Goal: Transaction & Acquisition: Purchase product/service

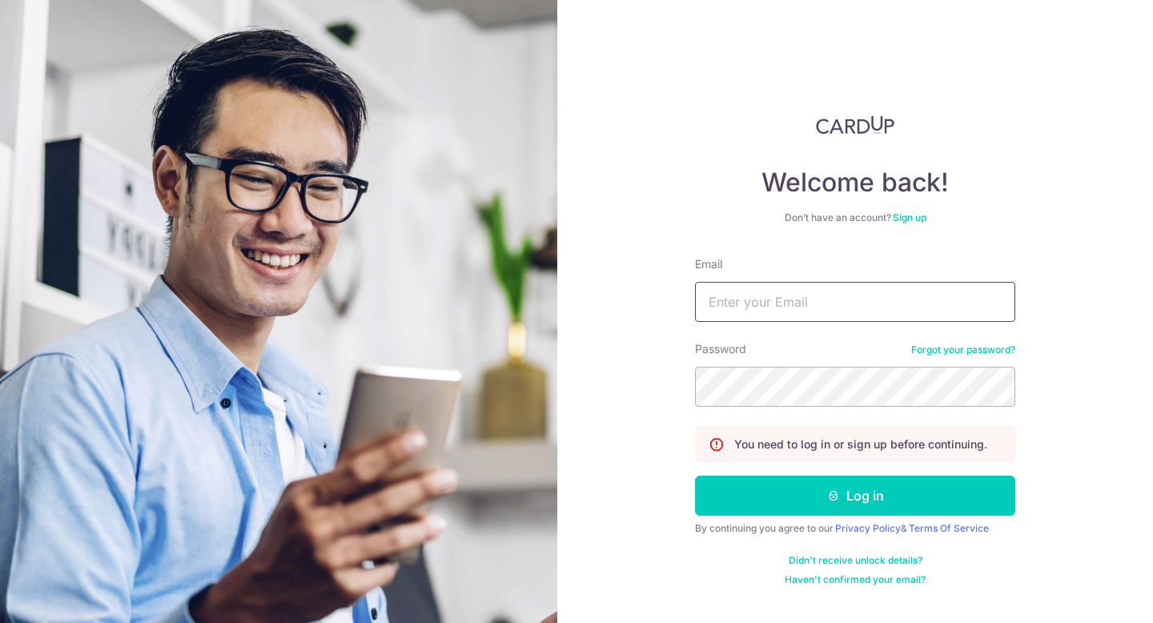
click at [924, 296] on input "Email" at bounding box center [855, 302] width 320 height 40
type input "[EMAIL_ADDRESS][DOMAIN_NAME]"
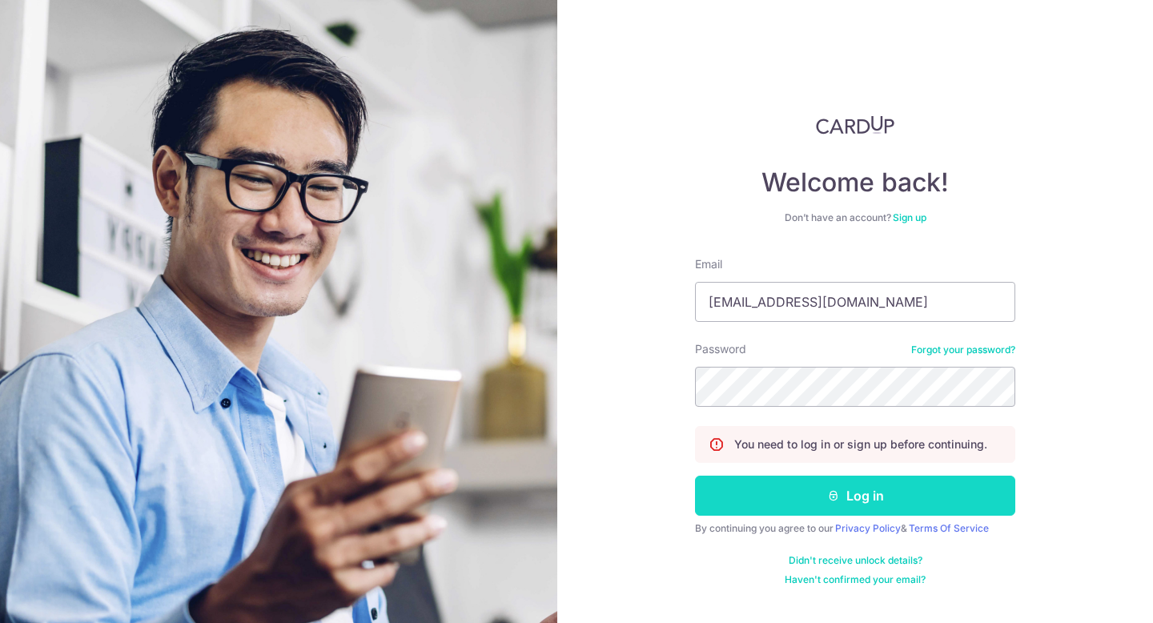
click at [899, 493] on button "Log in" at bounding box center [855, 496] width 320 height 40
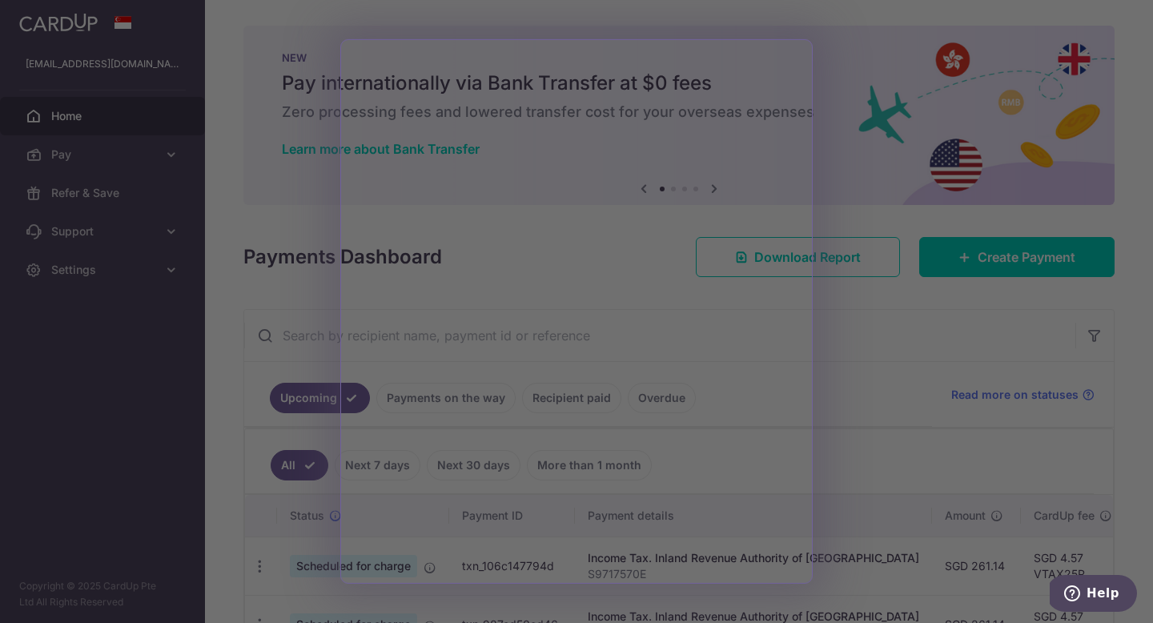
click at [858, 116] on div at bounding box center [582, 314] width 1164 height 629
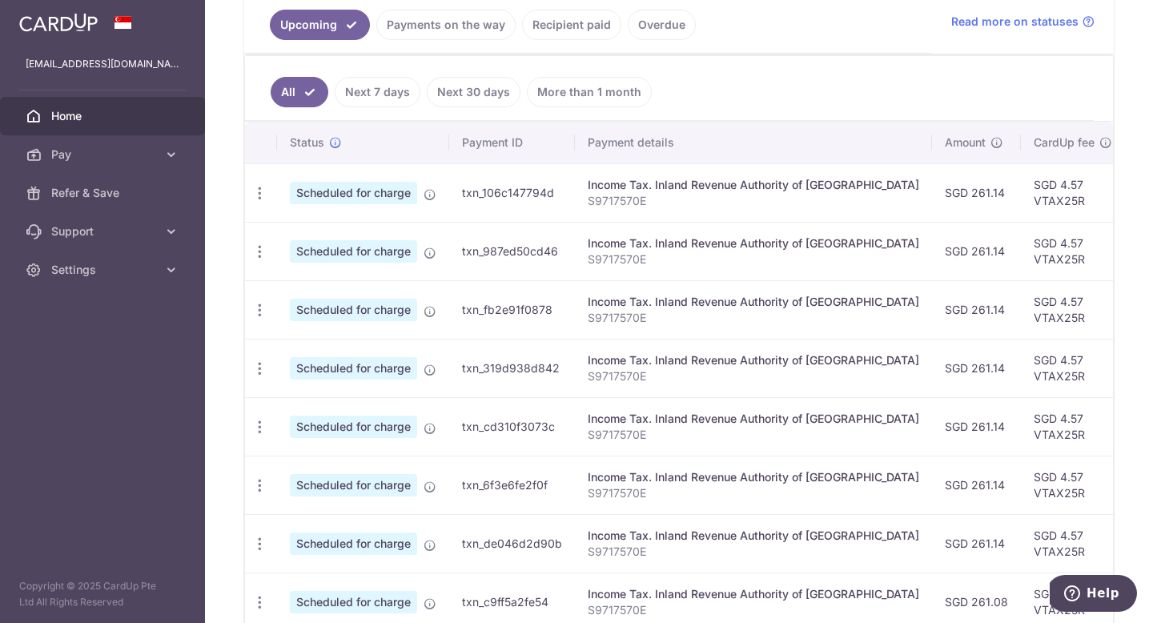
scroll to position [372, 0]
click at [594, 31] on link "Recipient paid" at bounding box center [571, 26] width 99 height 30
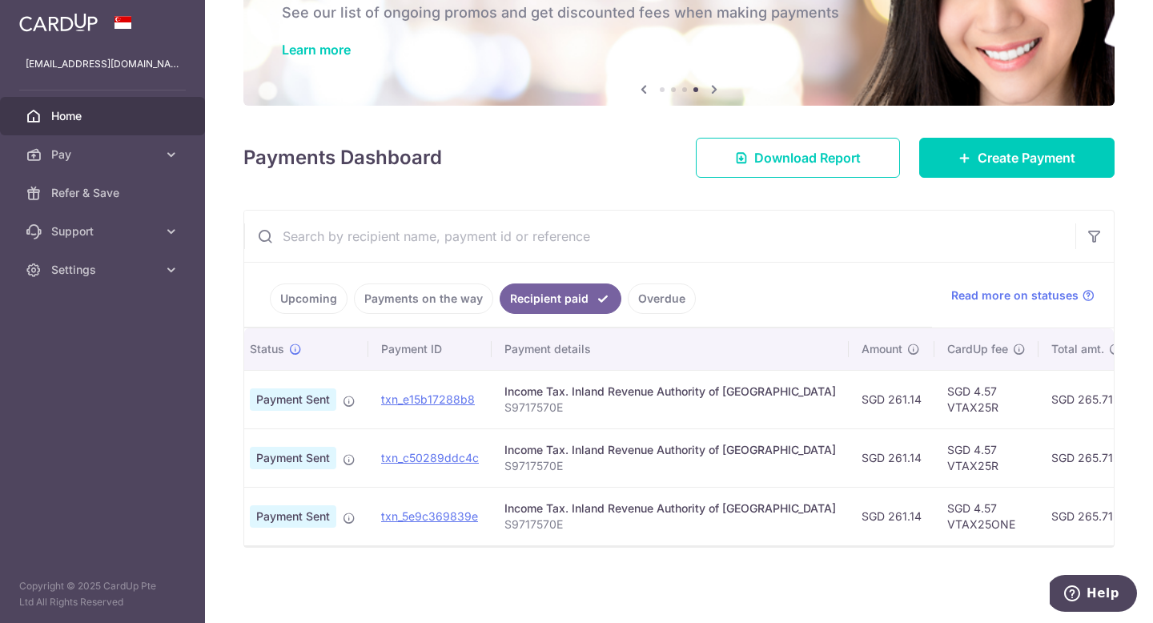
scroll to position [0, 0]
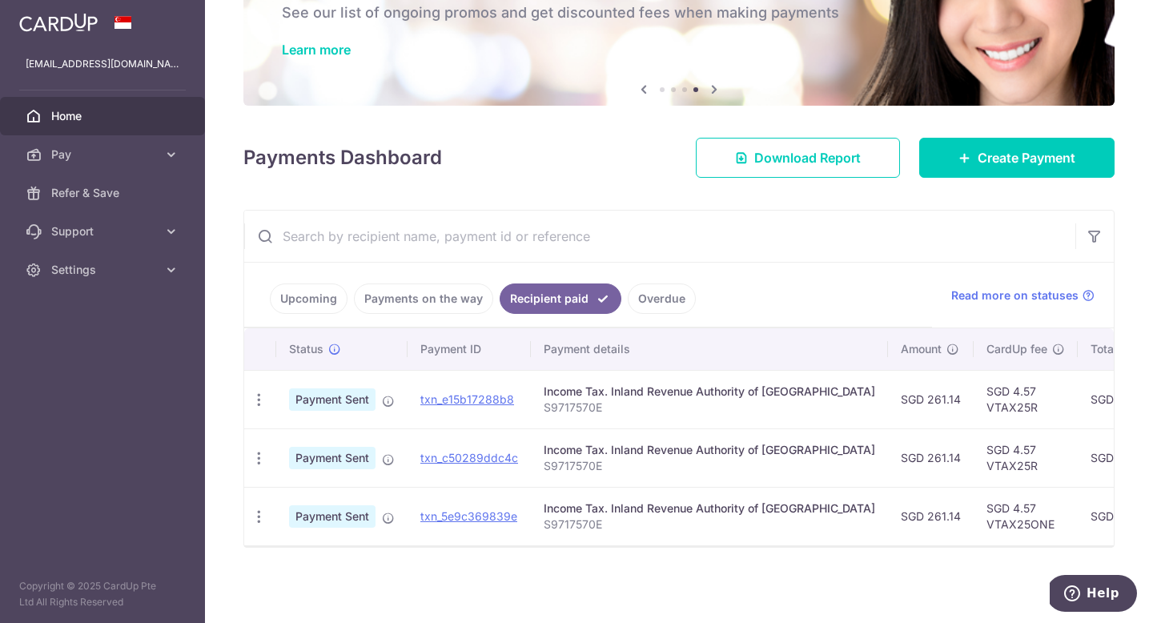
click at [332, 285] on link "Upcoming" at bounding box center [309, 298] width 78 height 30
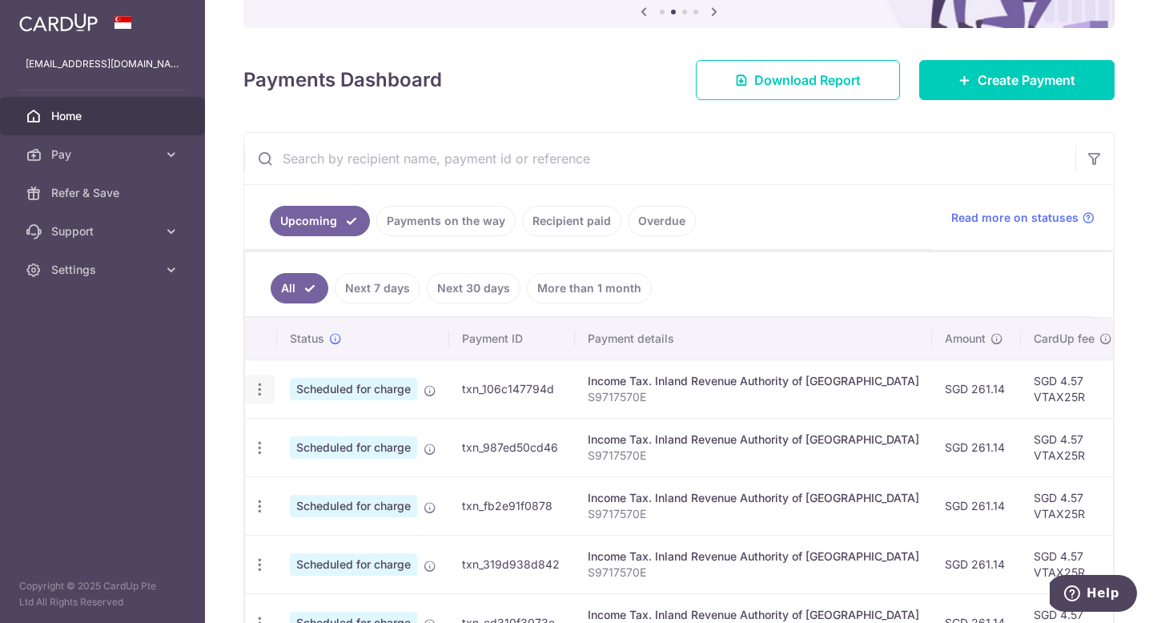
click at [269, 392] on div "Update payment Cancel payment" at bounding box center [260, 390] width 30 height 30
click at [263, 391] on icon "button" at bounding box center [259, 389] width 17 height 17
click at [329, 427] on span "Update payment" at bounding box center [345, 433] width 109 height 19
radio input "true"
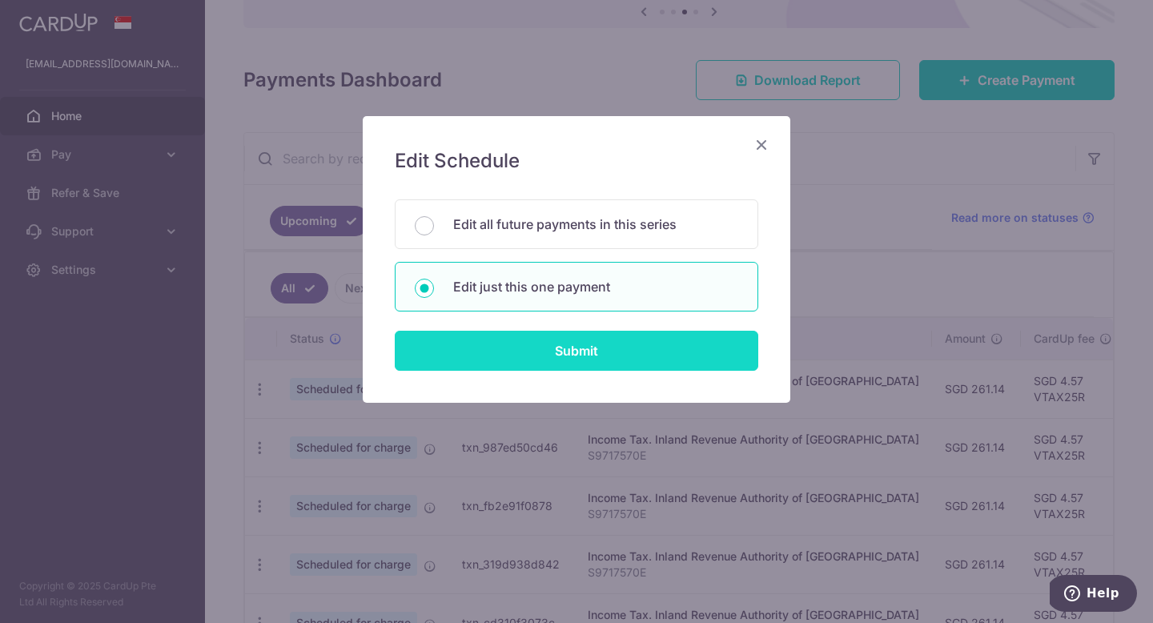
click at [574, 344] on input "Submit" at bounding box center [577, 351] width 364 height 40
radio input "true"
type input "261.14"
type input "25/08/2025"
type input "S9717570E"
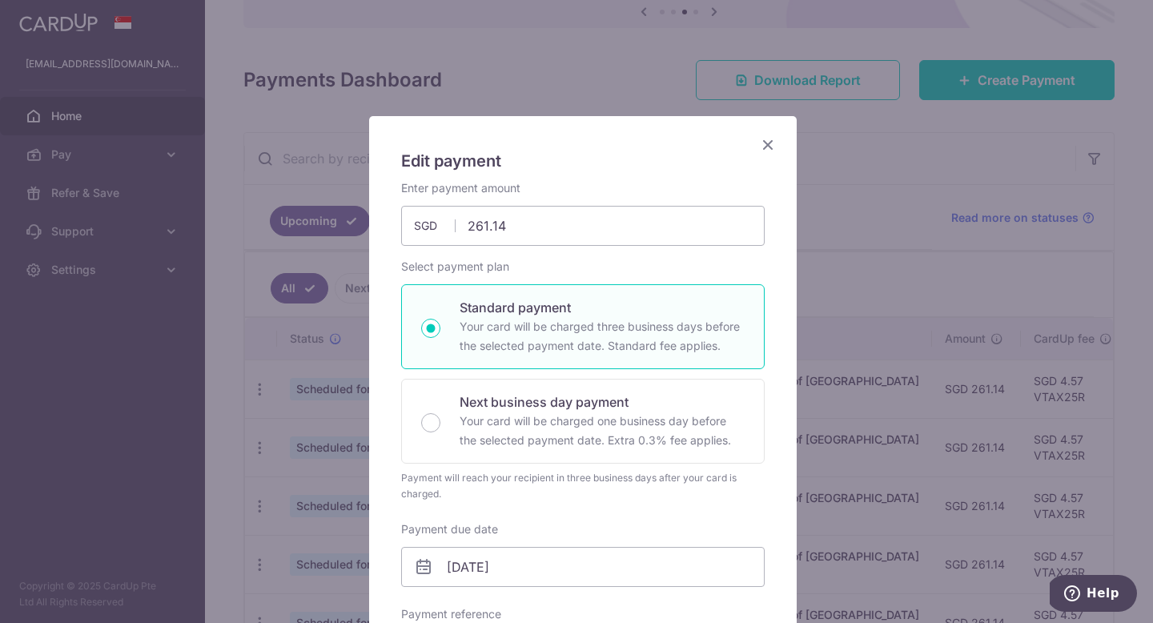
type input "VTAX25R"
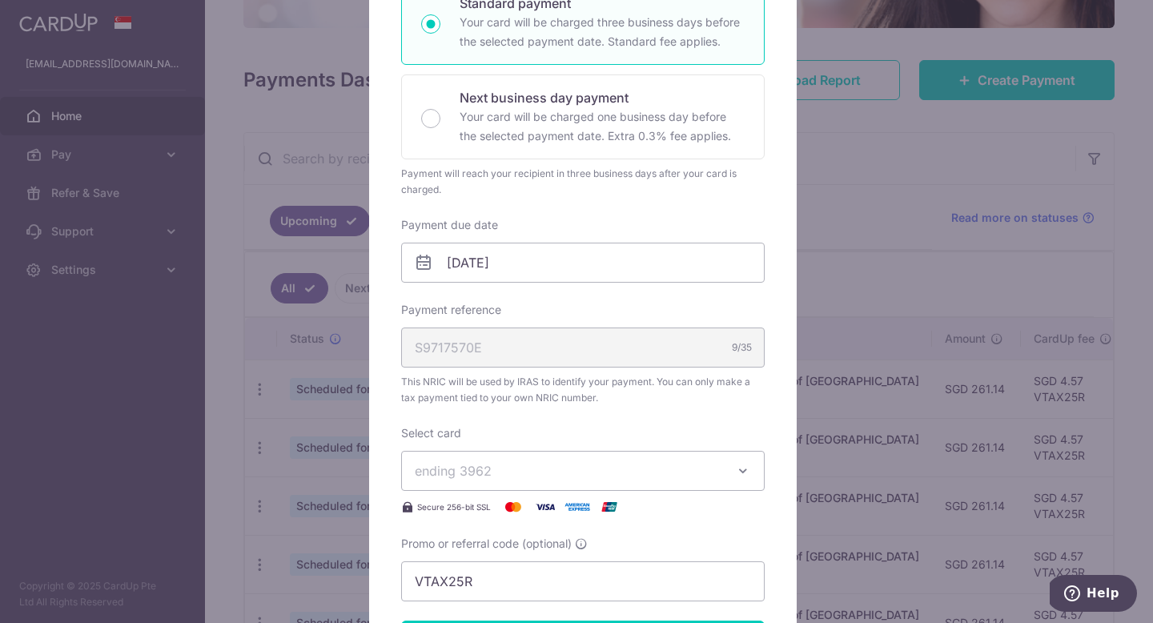
scroll to position [63, 0]
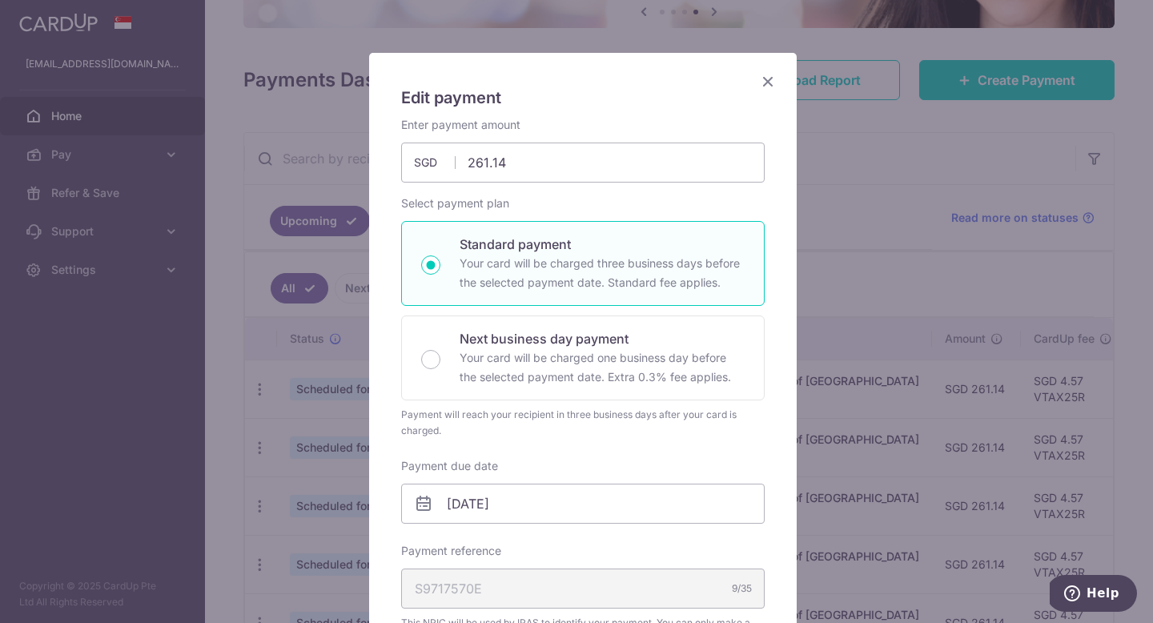
click at [759, 76] on icon "Close" at bounding box center [767, 81] width 19 height 20
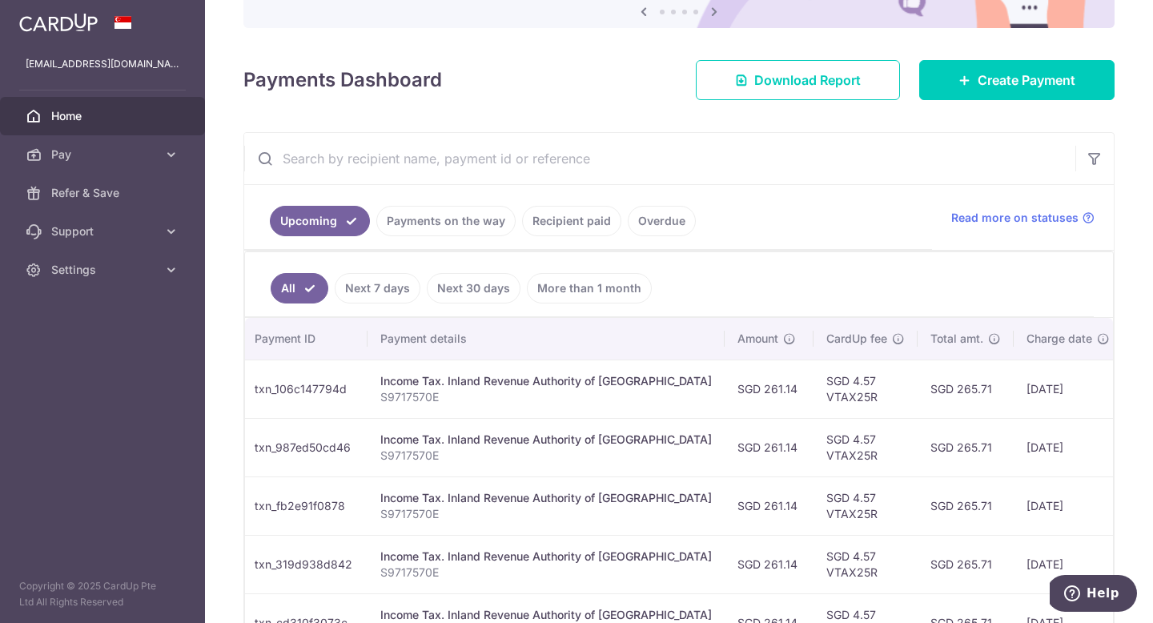
scroll to position [0, 0]
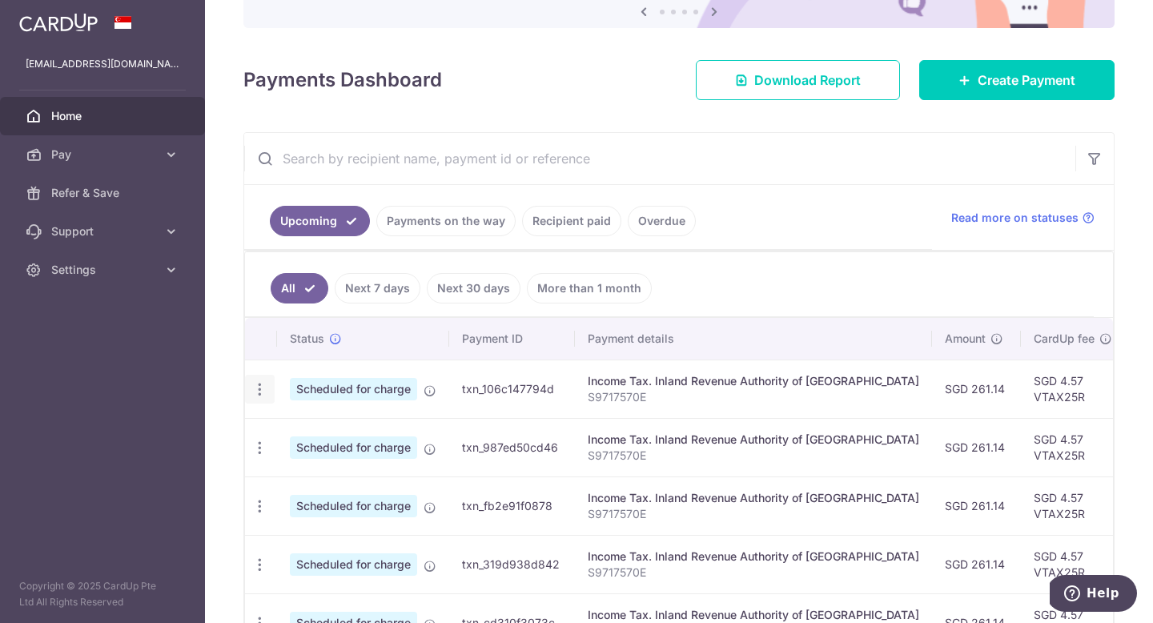
click at [255, 393] on icon "button" at bounding box center [259, 389] width 17 height 17
click at [294, 426] on span "Update payment" at bounding box center [345, 433] width 109 height 19
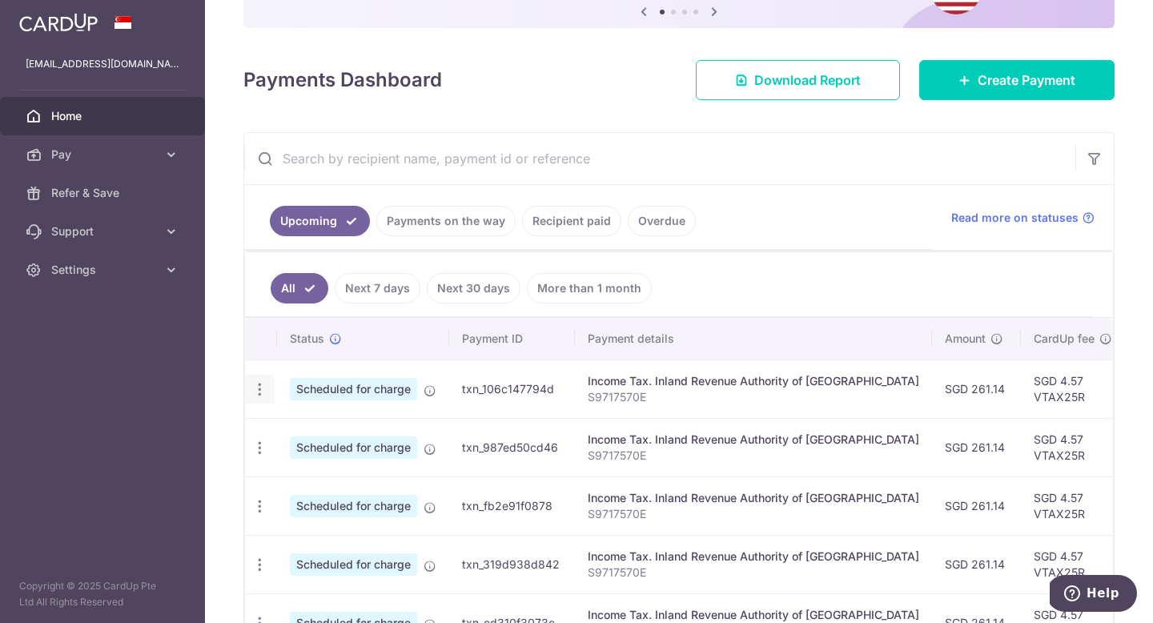
click at [254, 395] on icon "button" at bounding box center [259, 389] width 17 height 17
click at [340, 433] on span "Update payment" at bounding box center [345, 433] width 109 height 19
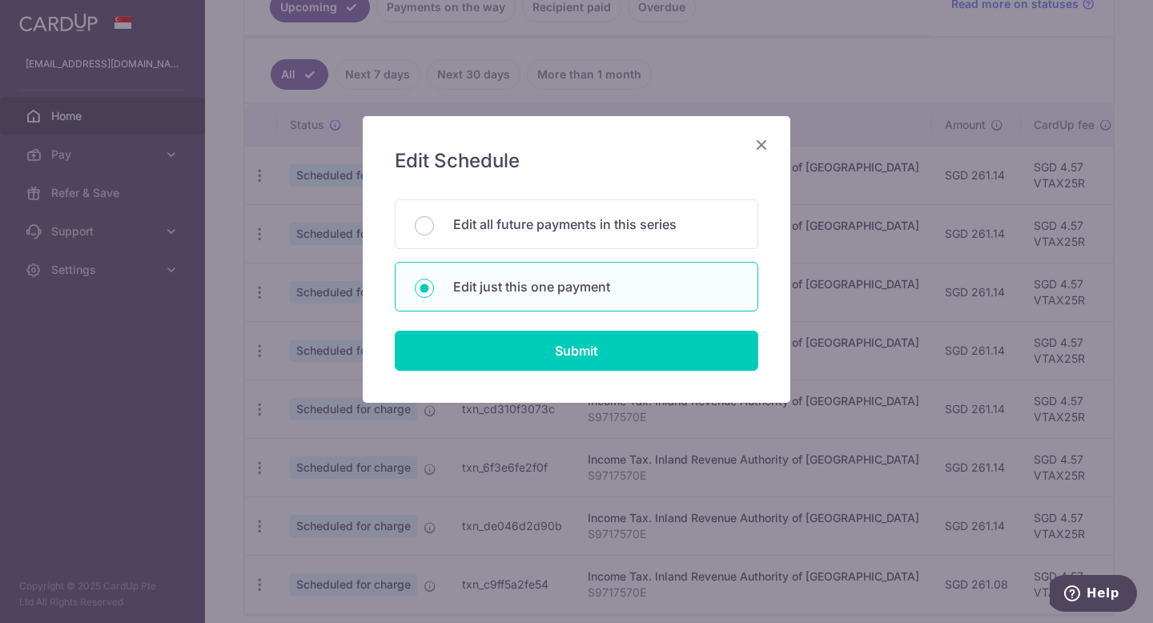
scroll to position [393, 0]
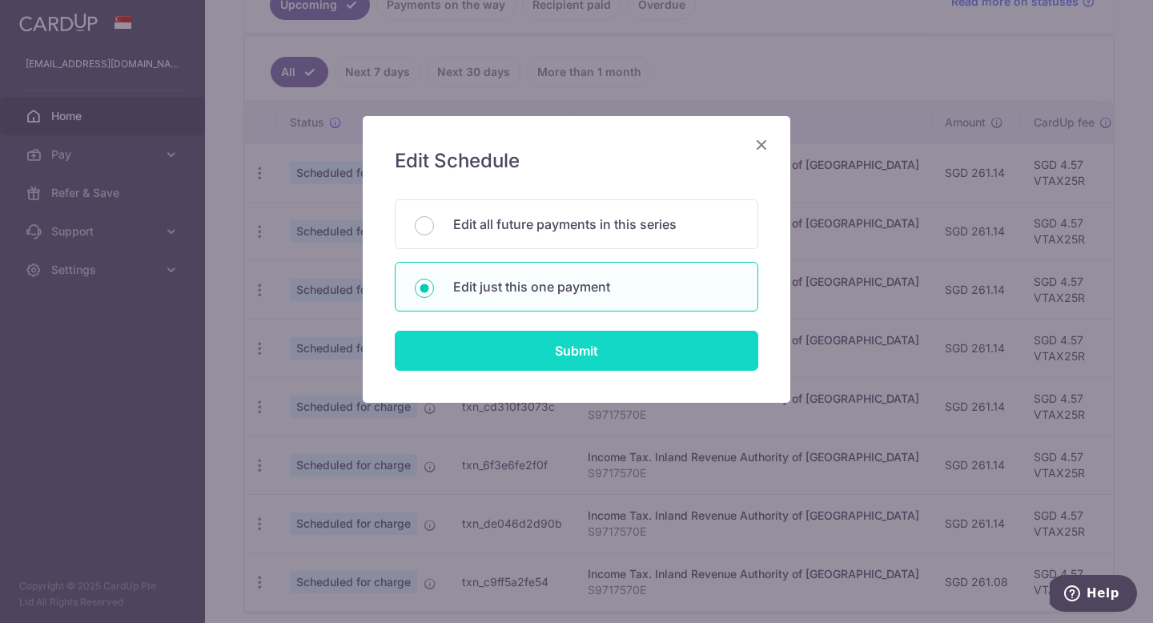
click at [549, 347] on input "Submit" at bounding box center [577, 351] width 364 height 40
radio input "true"
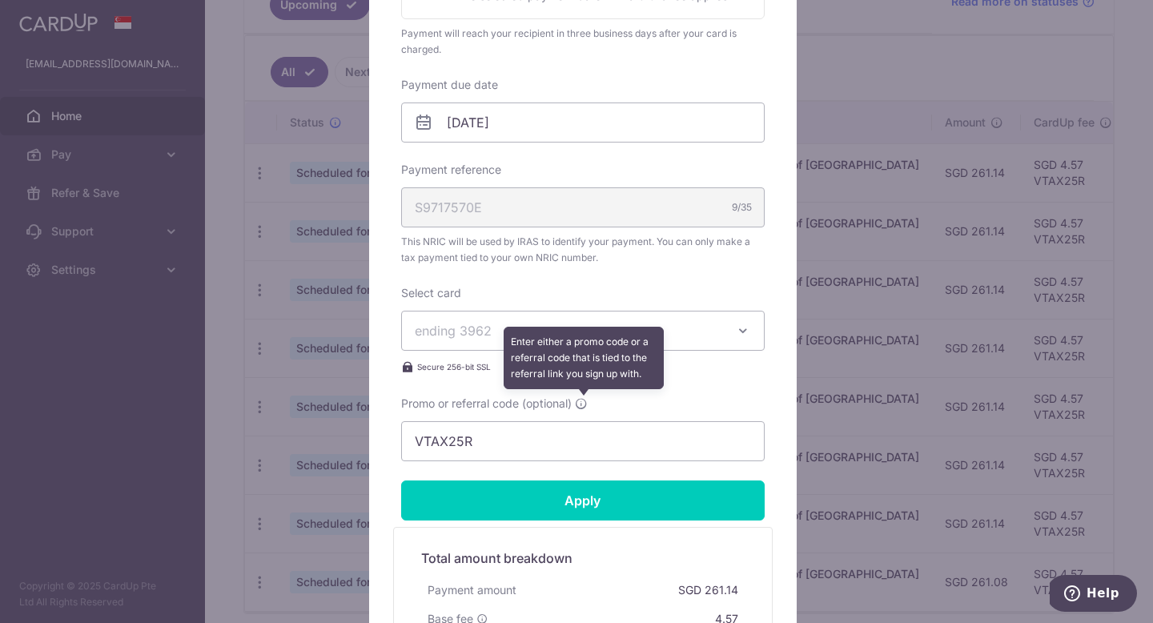
scroll to position [449, 0]
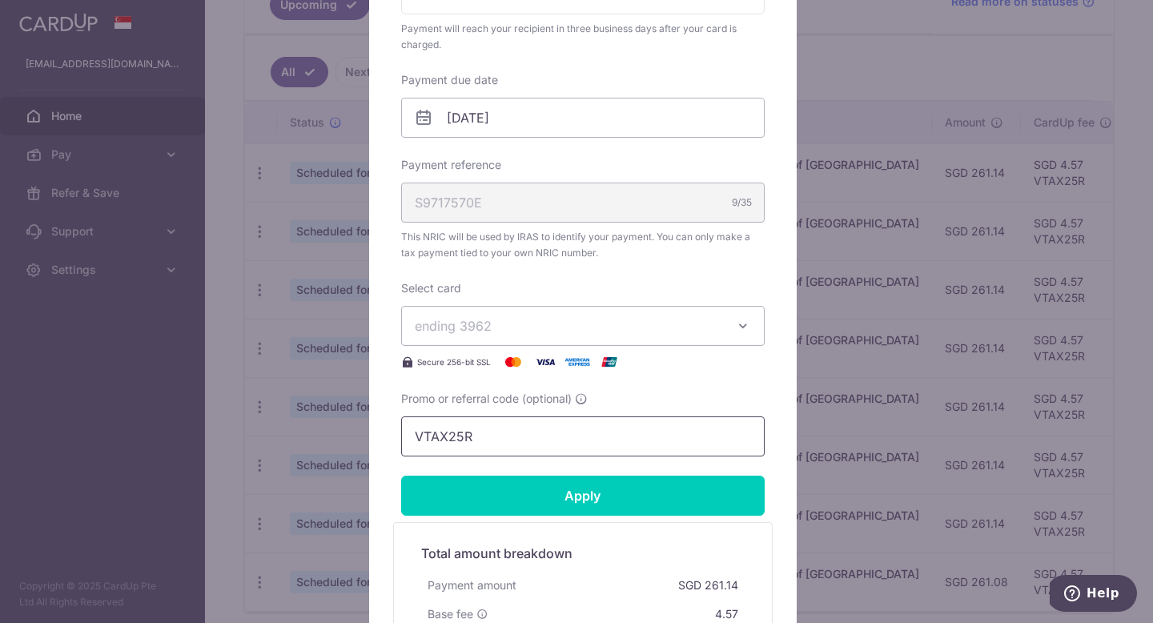
drag, startPoint x: 500, startPoint y: 440, endPoint x: 353, endPoint y: 437, distance: 146.6
click at [353, 437] on div "Edit payment By clicking apply, you will make changes to all payments to Inland…" at bounding box center [576, 311] width 1153 height 623
paste input "MCTAX25N"
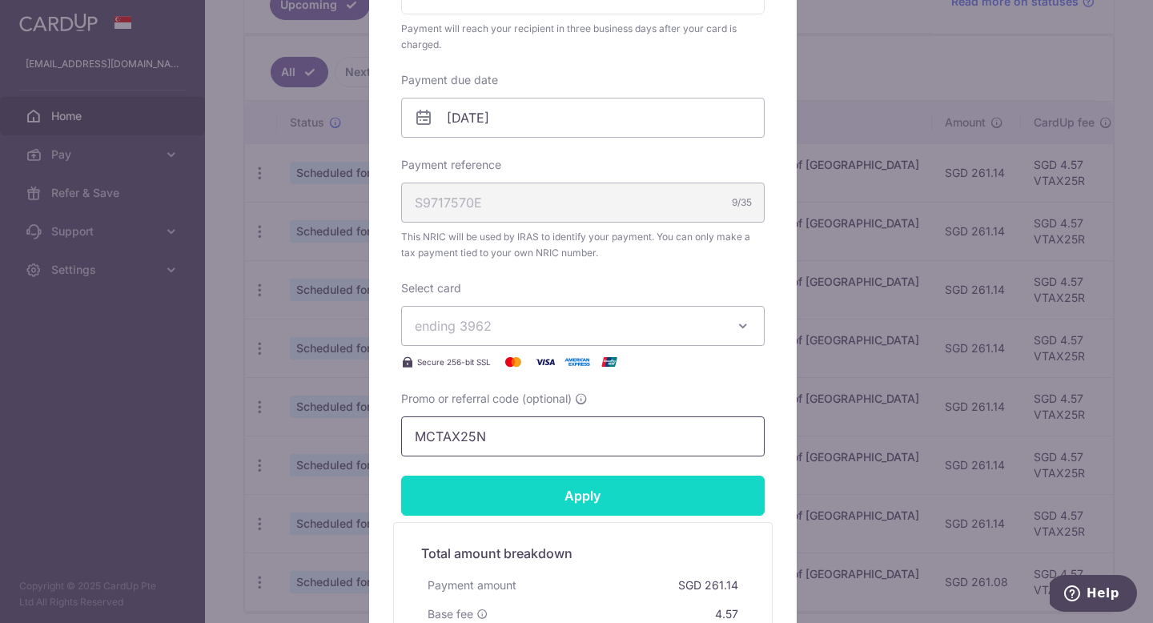
type input "MCTAX25N"
click at [533, 487] on input "Apply" at bounding box center [583, 496] width 364 height 40
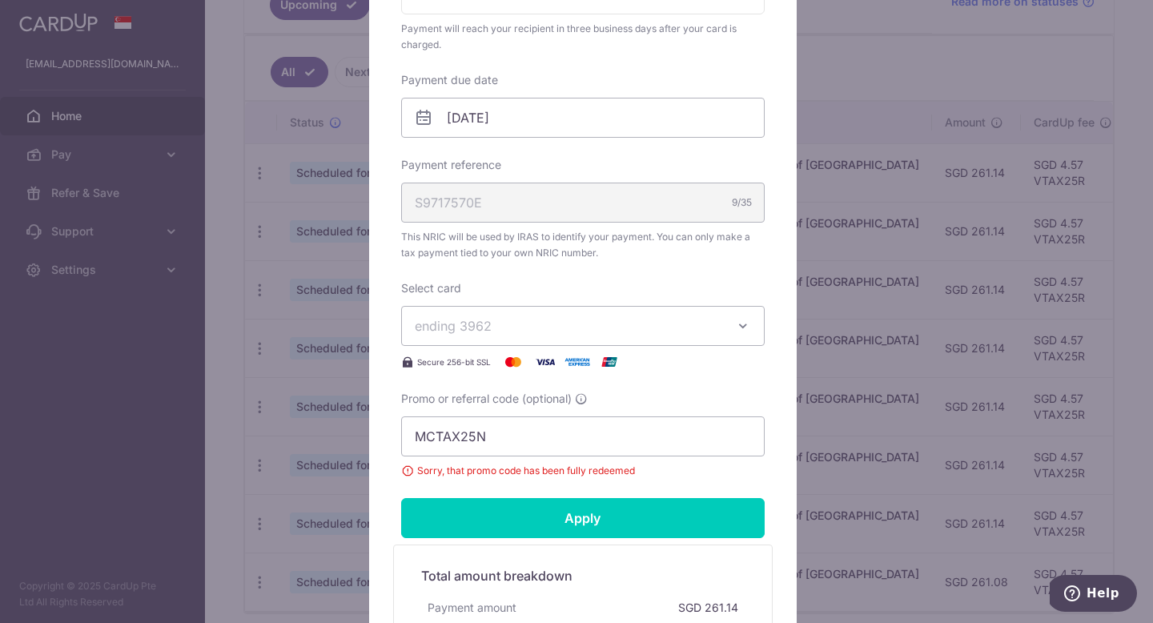
scroll to position [510, 0]
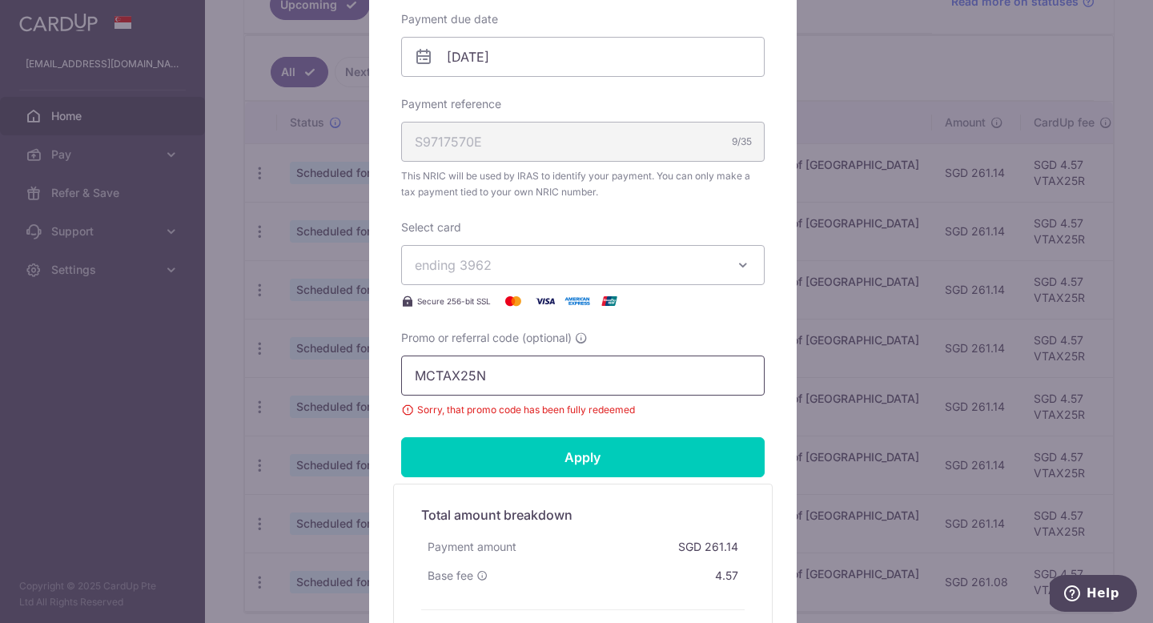
drag, startPoint x: 509, startPoint y: 368, endPoint x: 332, endPoint y: 376, distance: 177.9
click at [332, 376] on div "Edit payment By clicking apply, you will make changes to all payments to Inland…" at bounding box center [576, 311] width 1153 height 623
click at [608, 451] on input "Apply" at bounding box center [583, 457] width 364 height 40
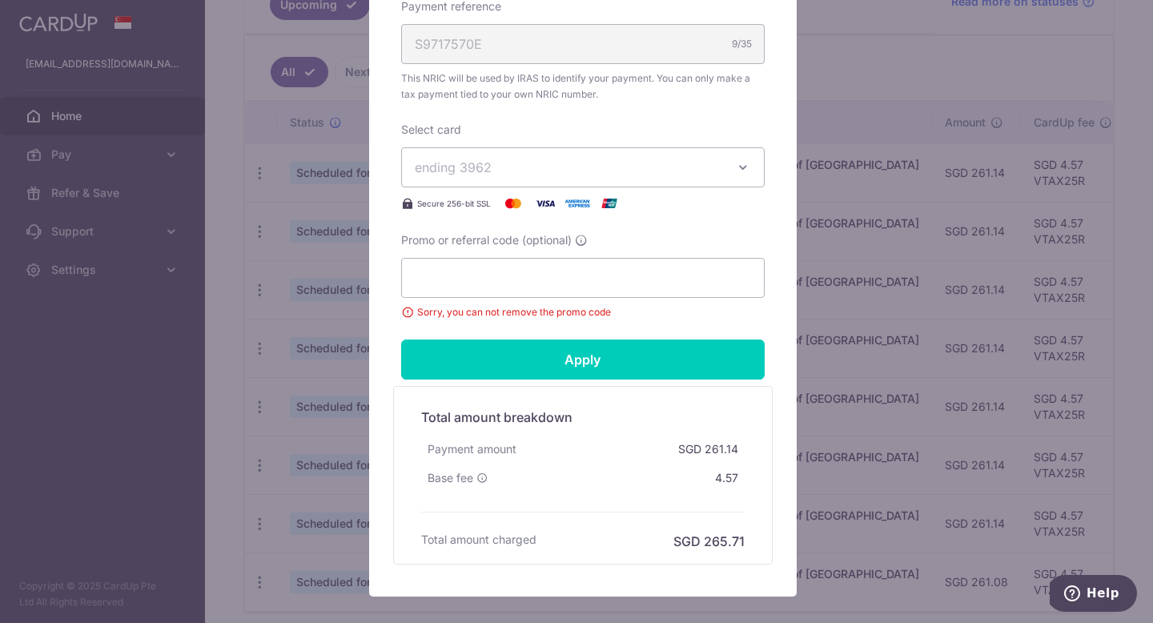
scroll to position [640, 0]
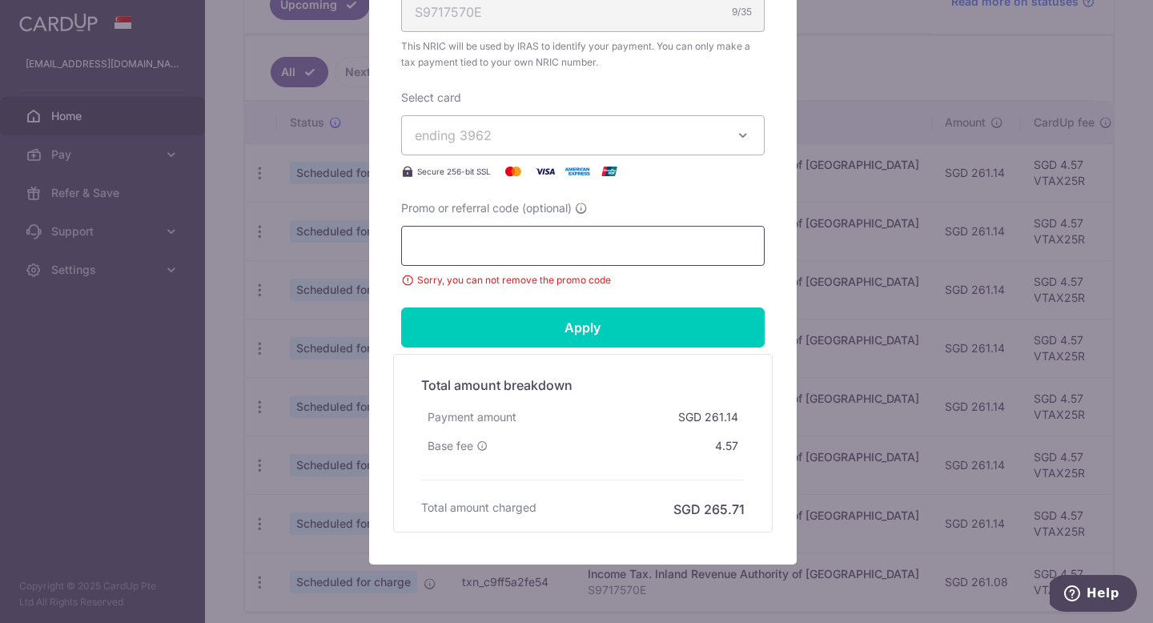
click at [609, 235] on input "Promo or referral code (optional)" at bounding box center [583, 246] width 364 height 40
paste input "MLTAX25R"
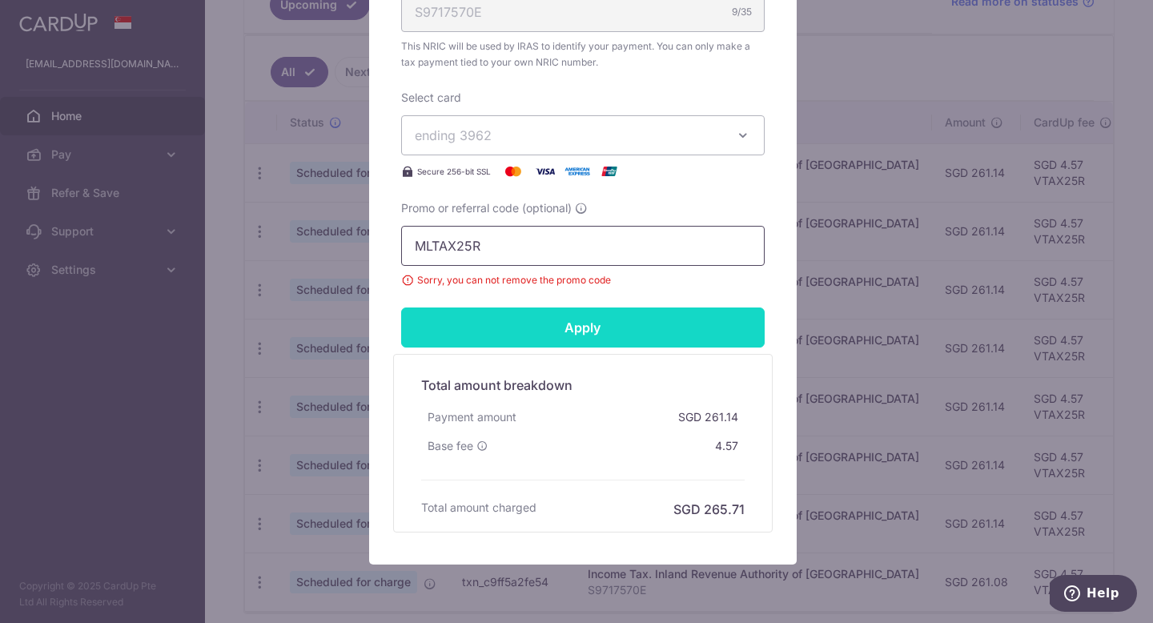
type input "MLTAX25R"
click at [583, 335] on input "Apply" at bounding box center [583, 328] width 364 height 40
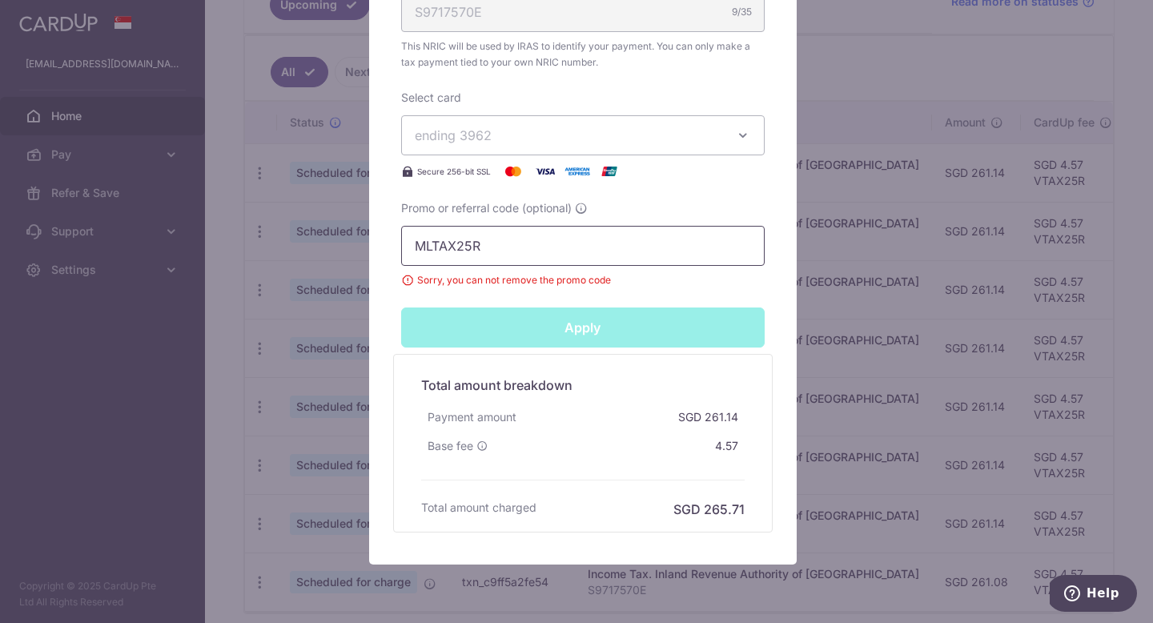
type input "Successfully Applied"
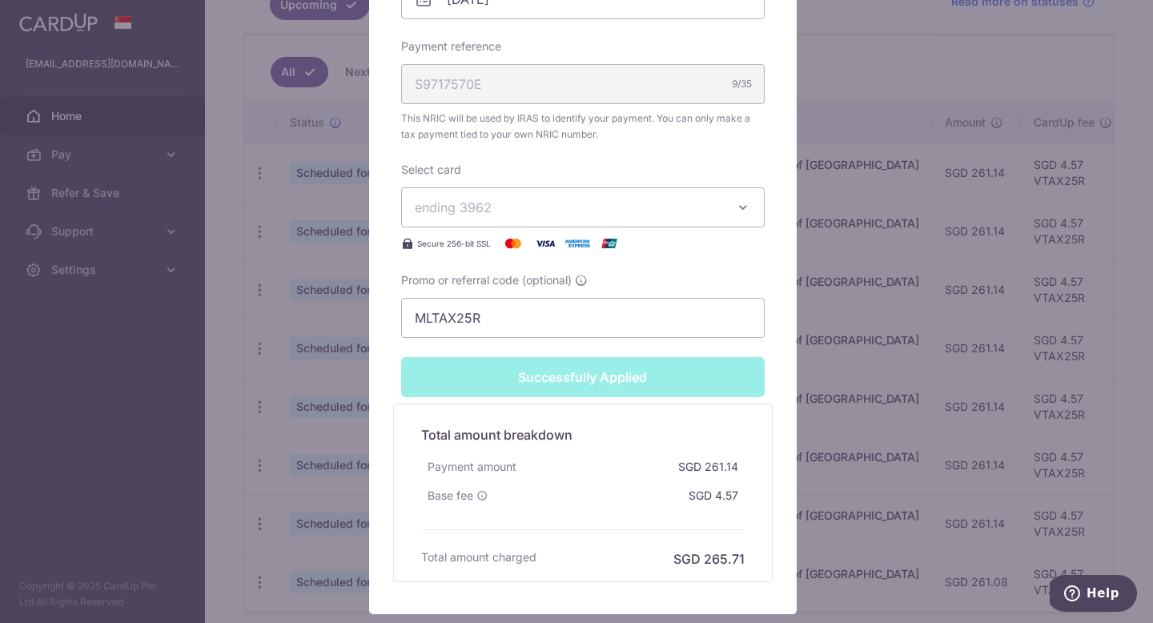
scroll to position [652, 0]
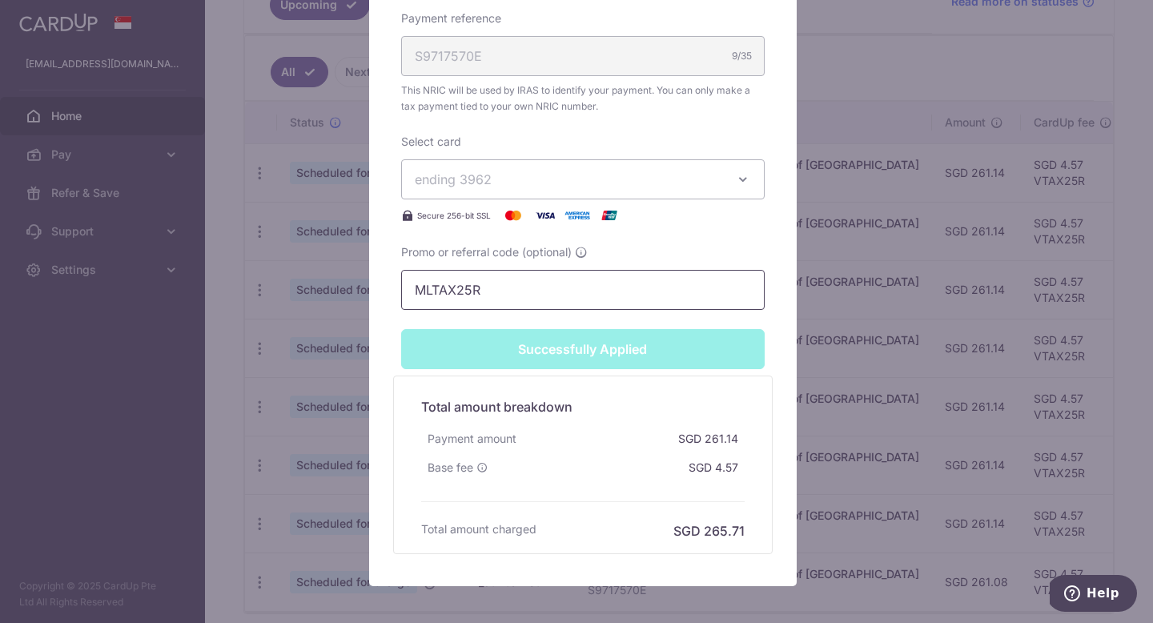
drag, startPoint x: 481, startPoint y: 292, endPoint x: 346, endPoint y: 275, distance: 136.4
click at [346, 275] on div "Edit payment By clicking apply, you will make changes to all payments to Inland…" at bounding box center [576, 311] width 1153 height 623
paste input "REC185"
click at [635, 298] on input "REC185" at bounding box center [583, 290] width 364 height 40
type input "REC185"
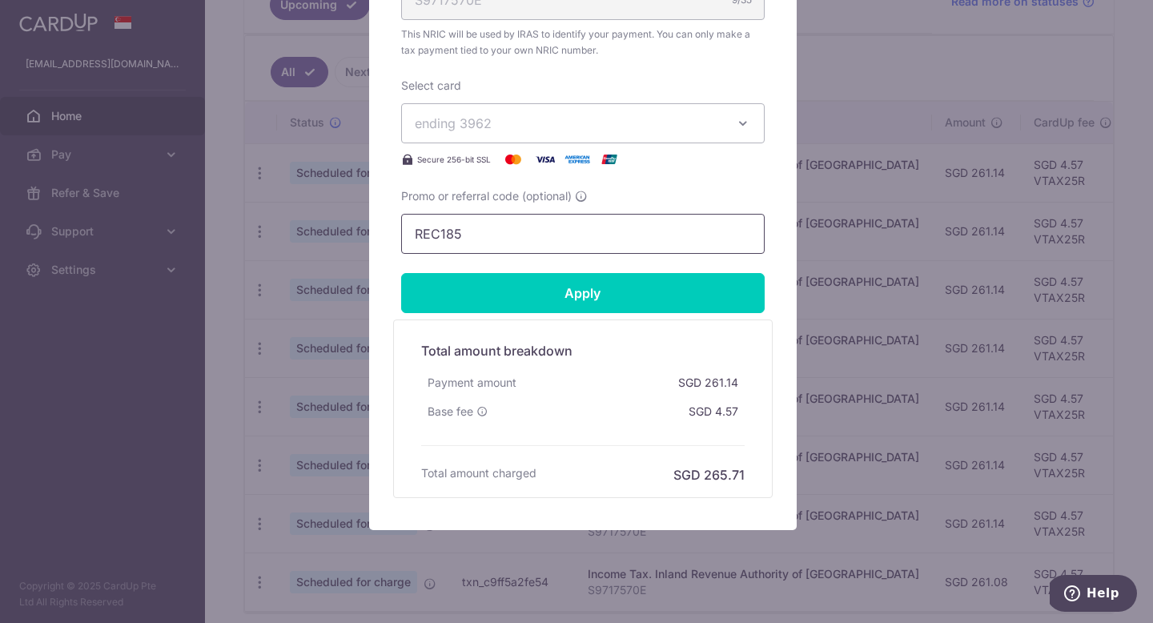
scroll to position [596, 0]
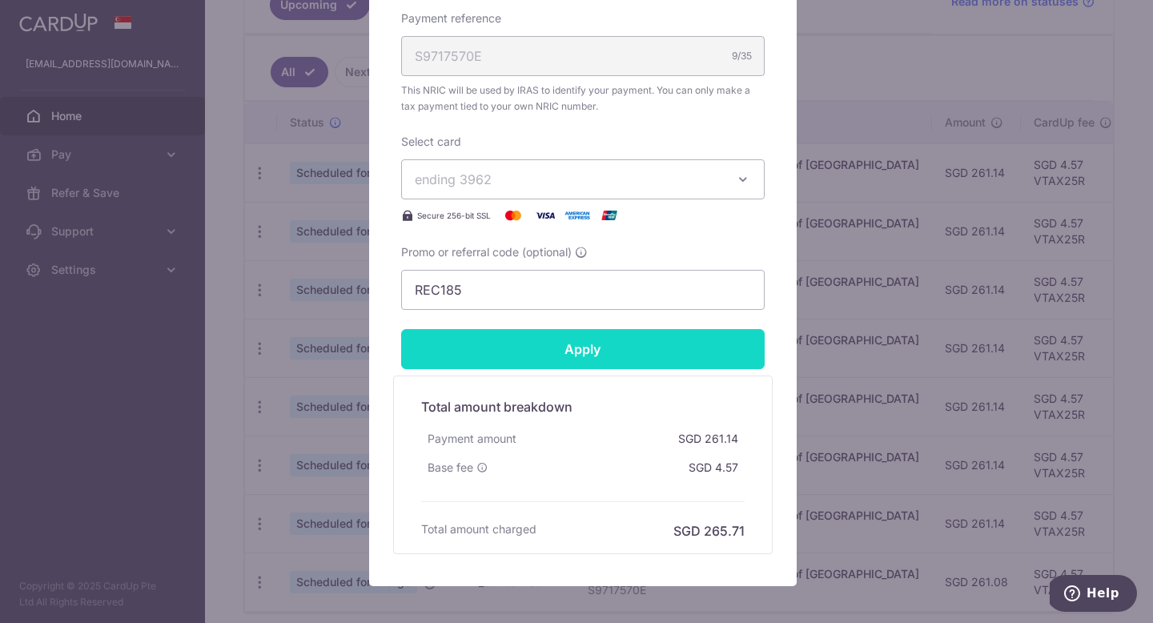
click at [628, 345] on input "Apply" at bounding box center [583, 349] width 364 height 40
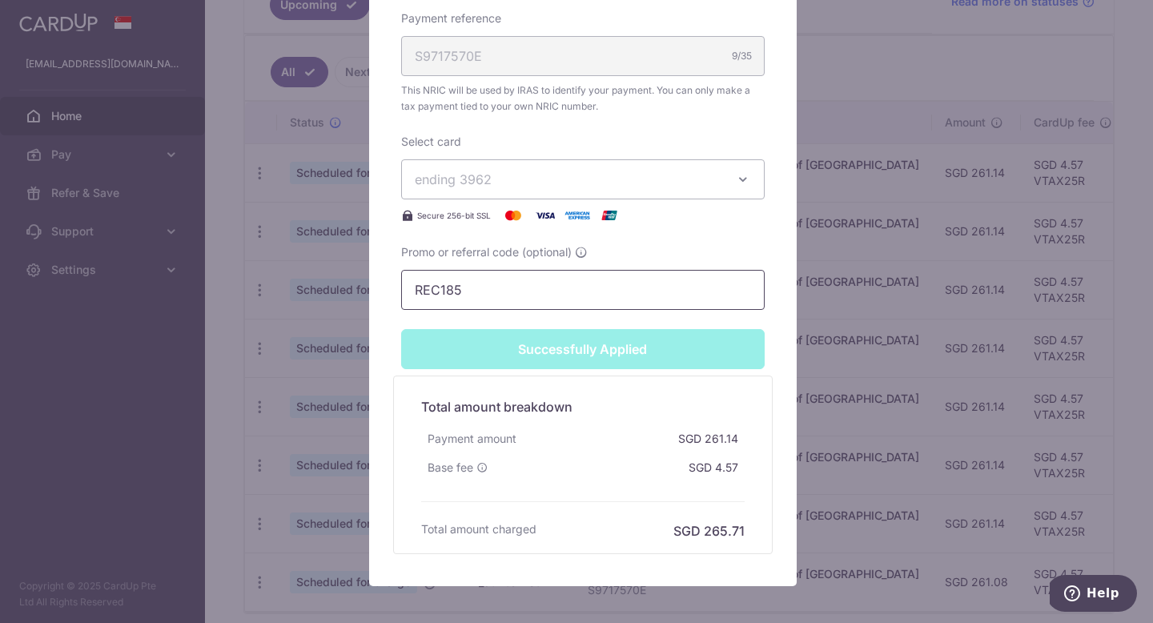
scroll to position [652, 0]
click at [549, 290] on input "REC185" at bounding box center [583, 290] width 364 height 40
type input "Apply"
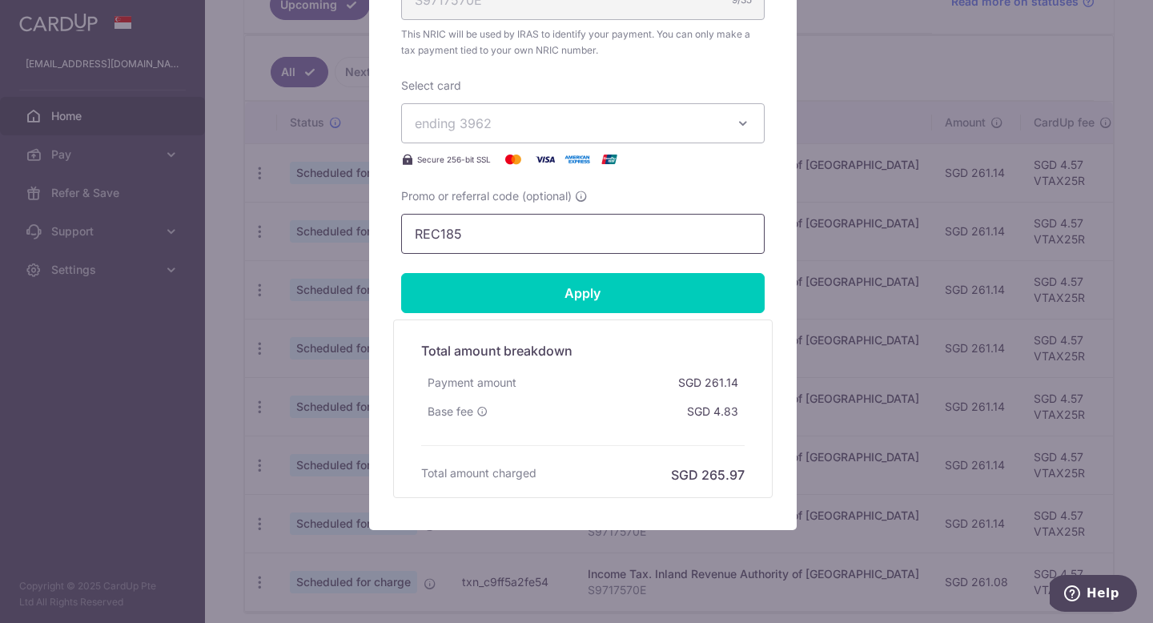
scroll to position [596, 0]
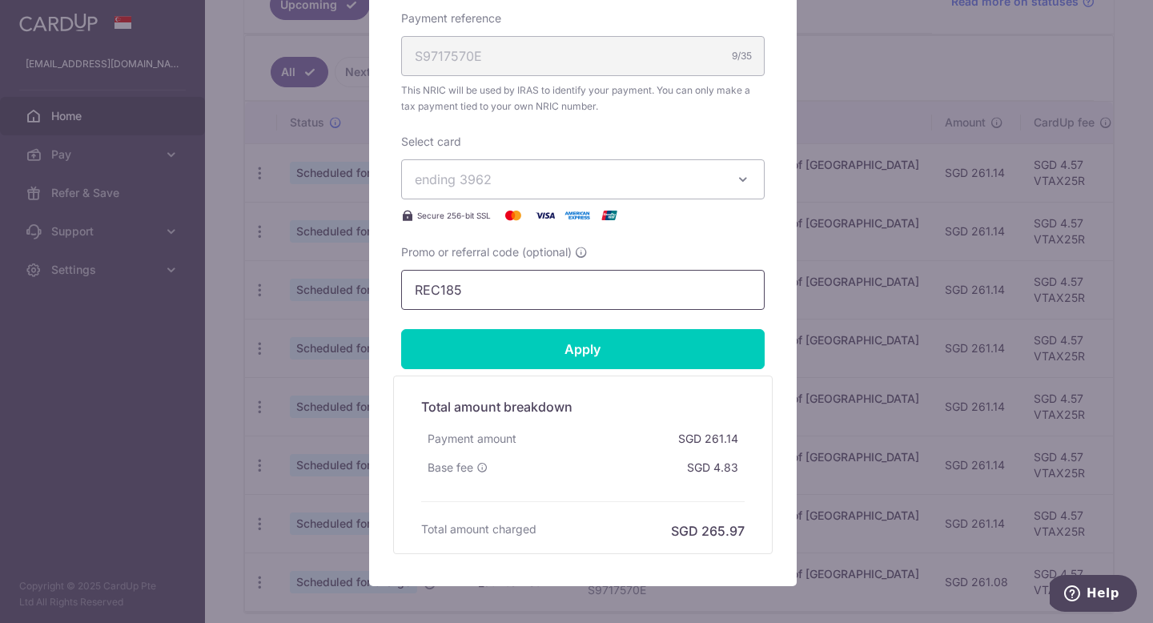
drag, startPoint x: 514, startPoint y: 288, endPoint x: 341, endPoint y: 288, distance: 173.0
click at [341, 288] on div "Edit payment By clicking apply, you will make changes to all payments to Inland…" at bounding box center [576, 311] width 1153 height 623
paste input "MLTAX25R"
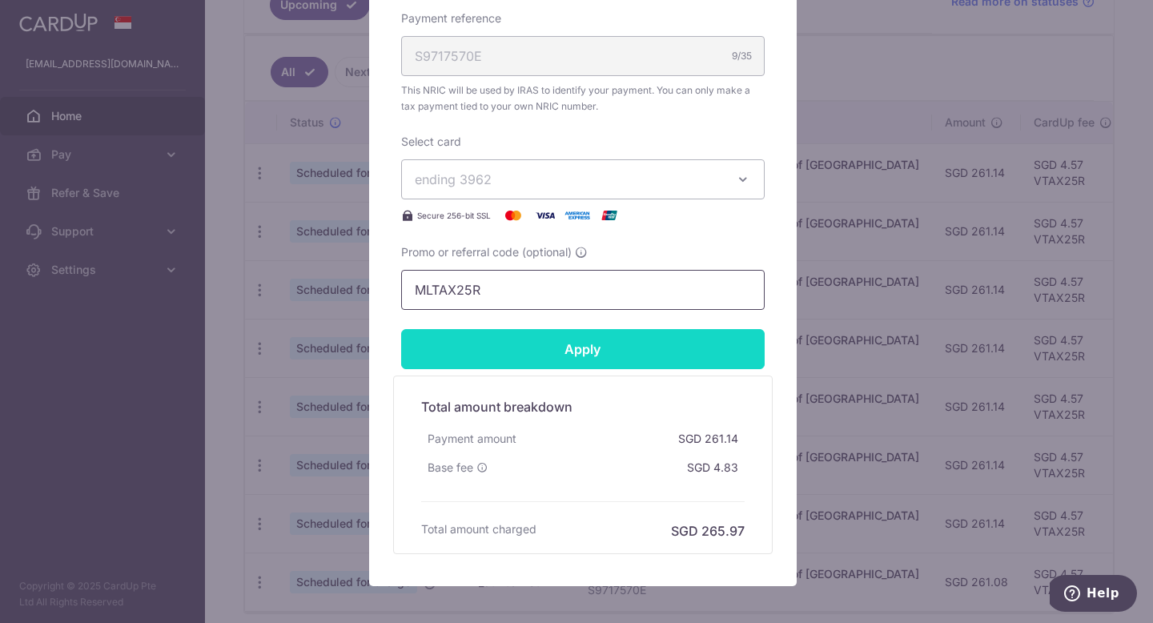
type input "MLTAX25R"
click at [541, 343] on input "Apply" at bounding box center [583, 349] width 364 height 40
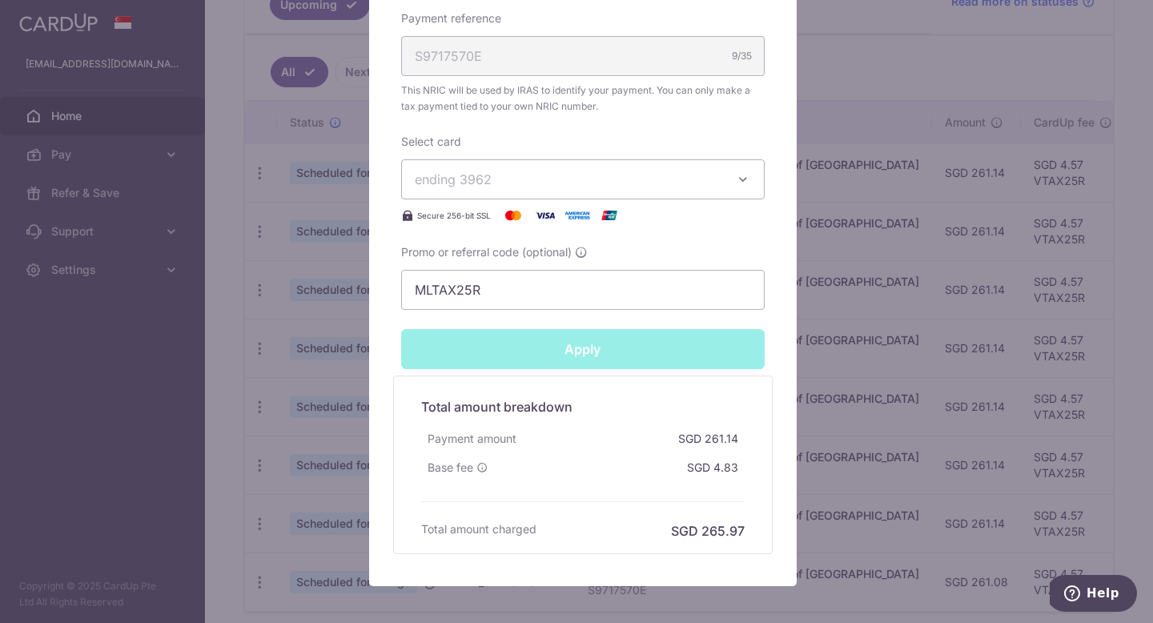
type input "Successfully Applied"
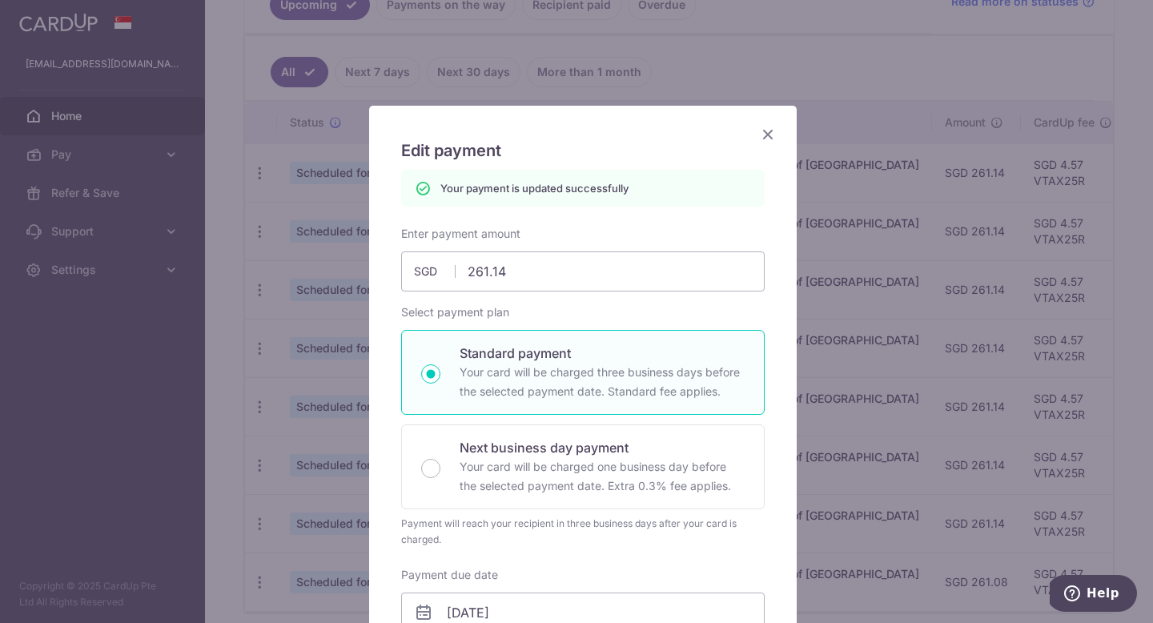
scroll to position [0, 0]
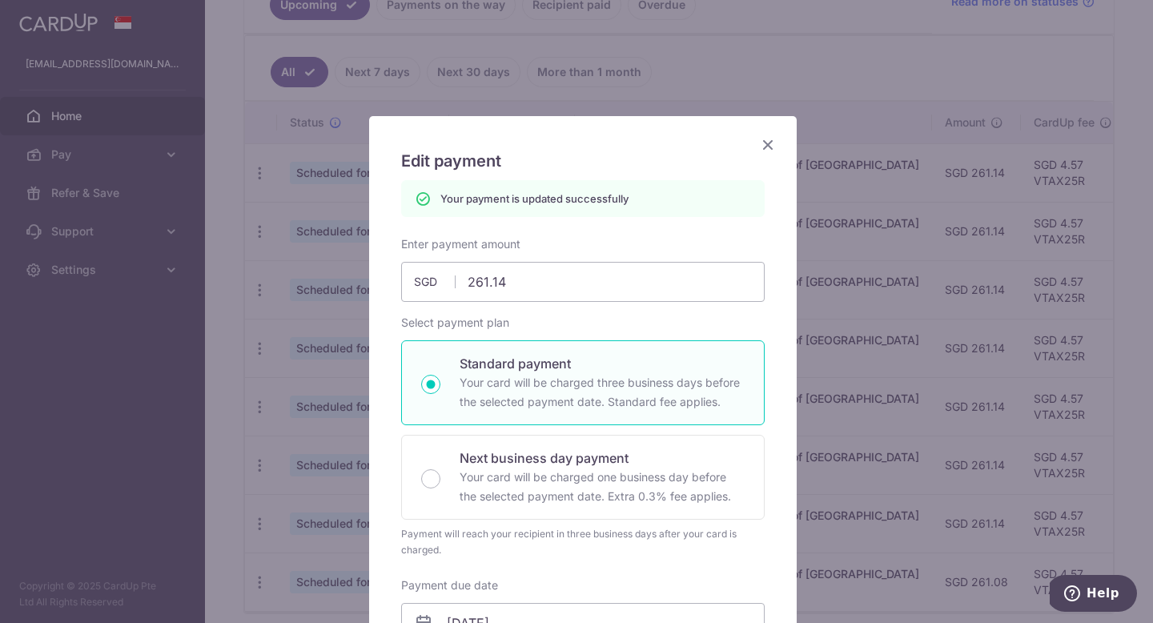
click at [765, 148] on icon "Close" at bounding box center [767, 145] width 19 height 20
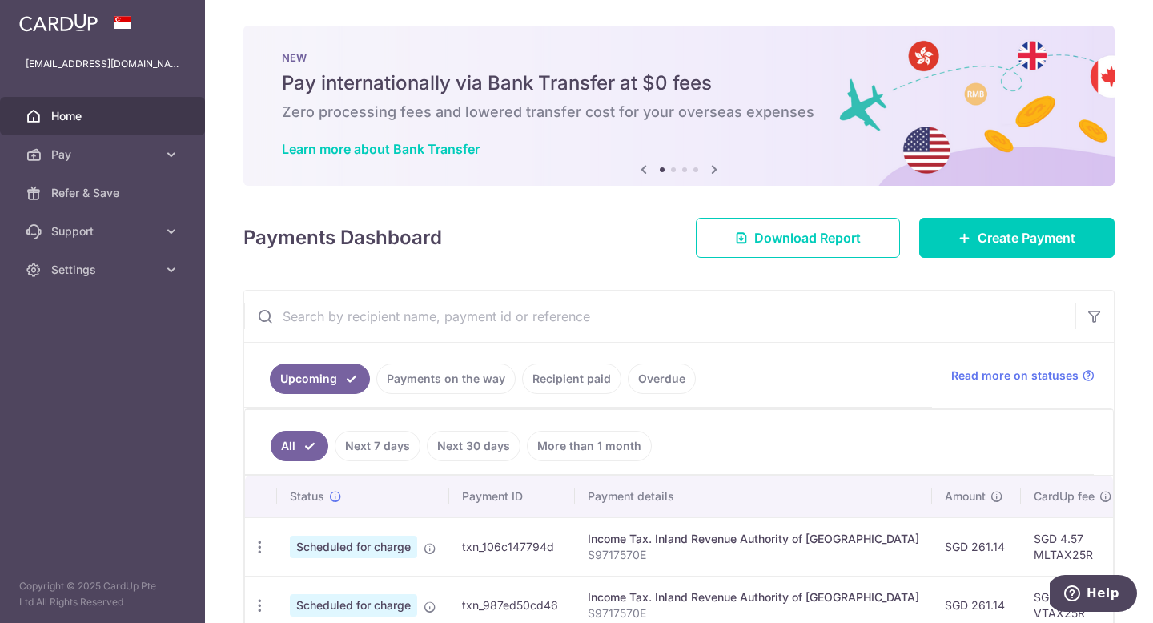
scroll to position [96, 0]
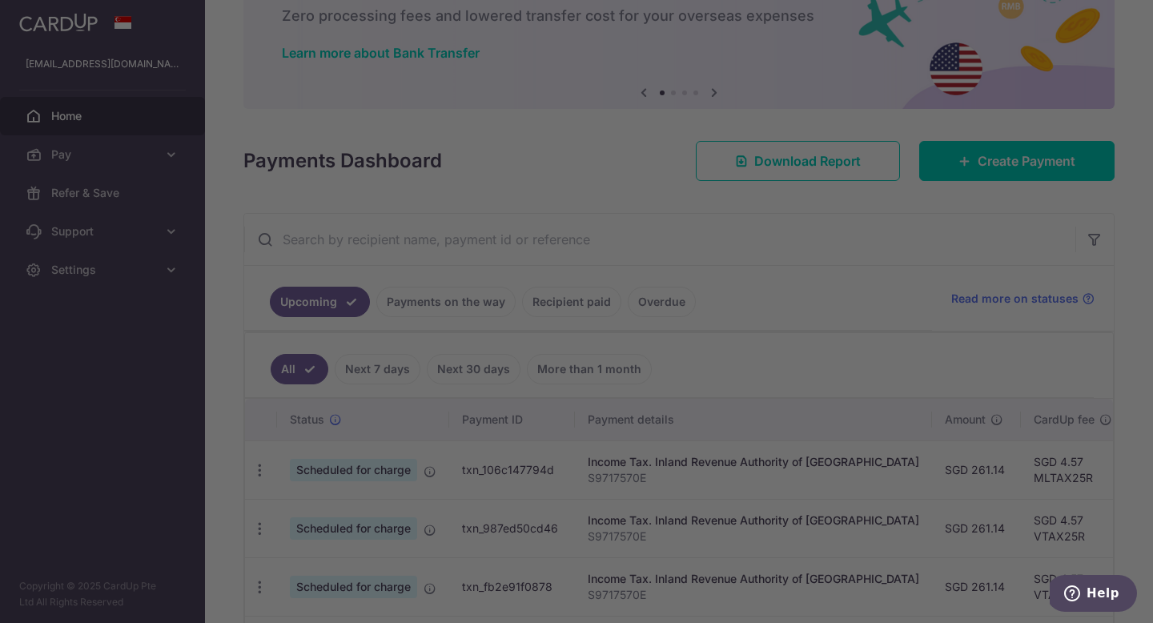
drag, startPoint x: 1013, startPoint y: 535, endPoint x: 991, endPoint y: 536, distance: 22.4
click at [991, 536] on div at bounding box center [582, 314] width 1164 height 629
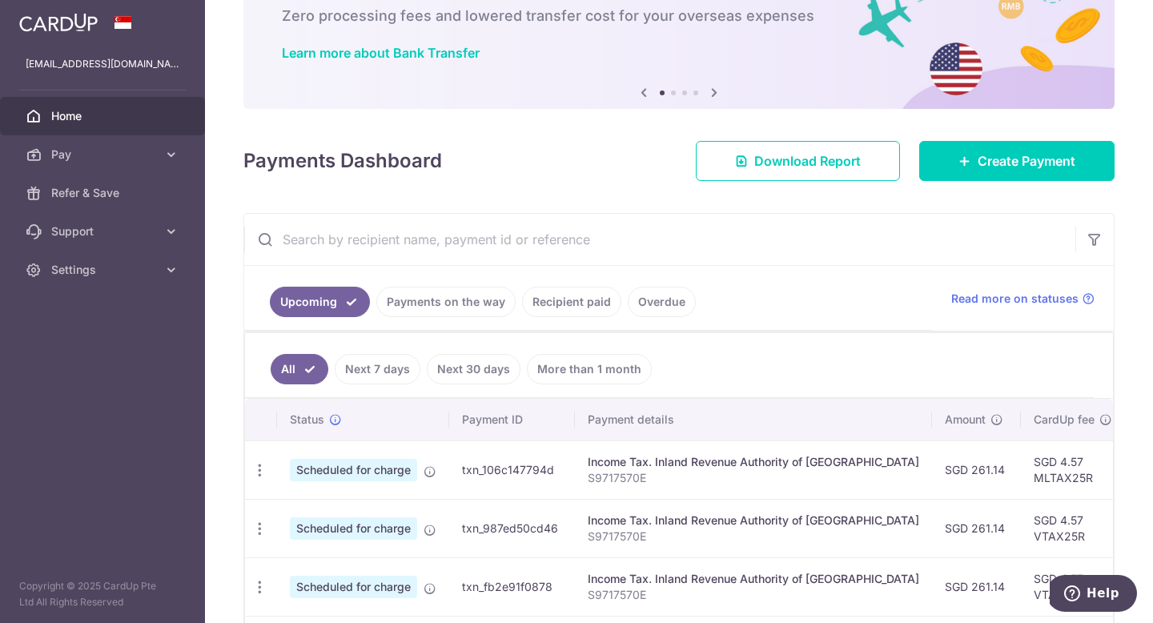
click at [1021, 535] on td "SGD 4.57 VTAX25R" at bounding box center [1073, 528] width 104 height 58
copy td "VTAX25R"
click at [269, 471] on div "Update payment Cancel payment" at bounding box center [260, 471] width 30 height 30
click at [266, 469] on icon "button" at bounding box center [259, 470] width 17 height 17
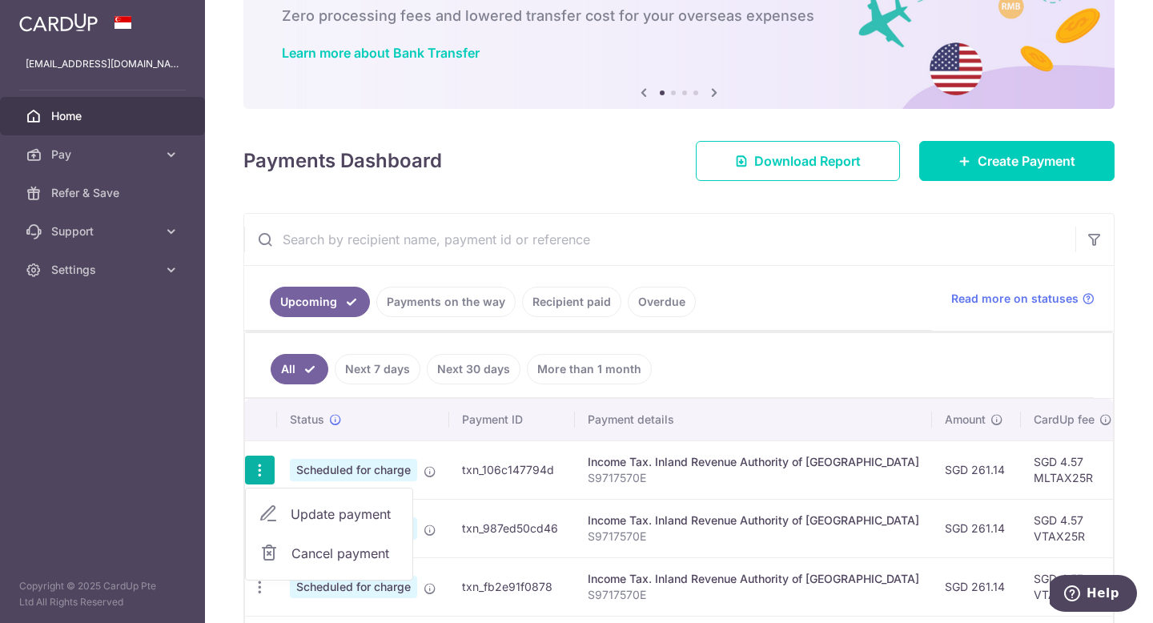
click at [312, 512] on span "Update payment" at bounding box center [345, 514] width 109 height 19
radio input "true"
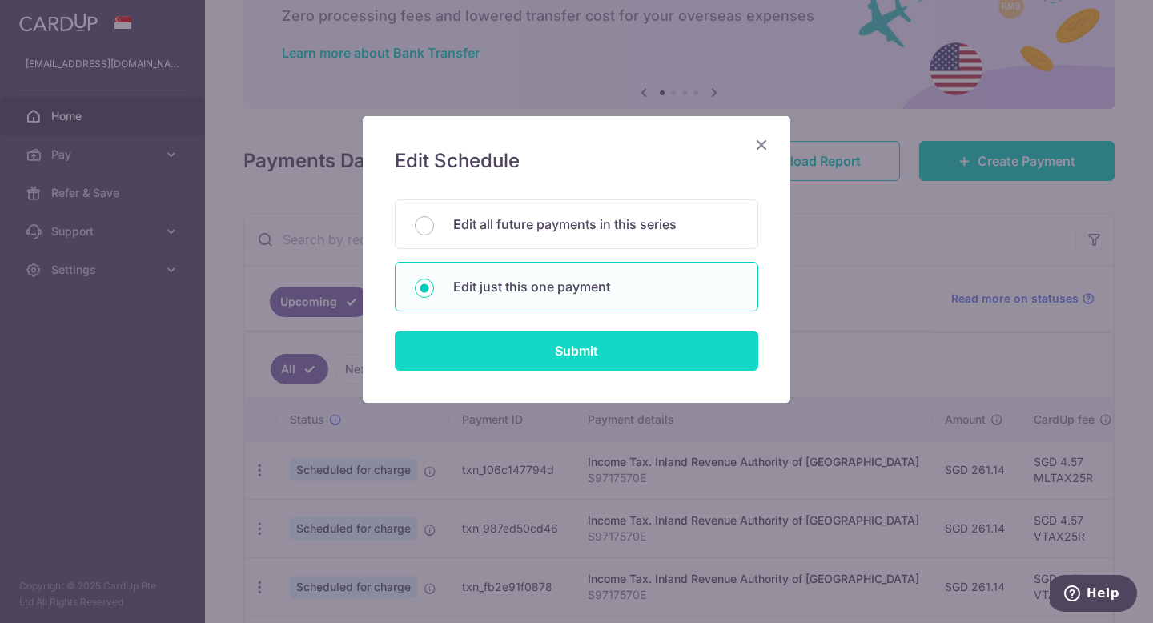
click at [599, 356] on input "Submit" at bounding box center [577, 351] width 364 height 40
radio input "true"
type input "261.14"
type input "25/08/2025"
type input "S9717570E"
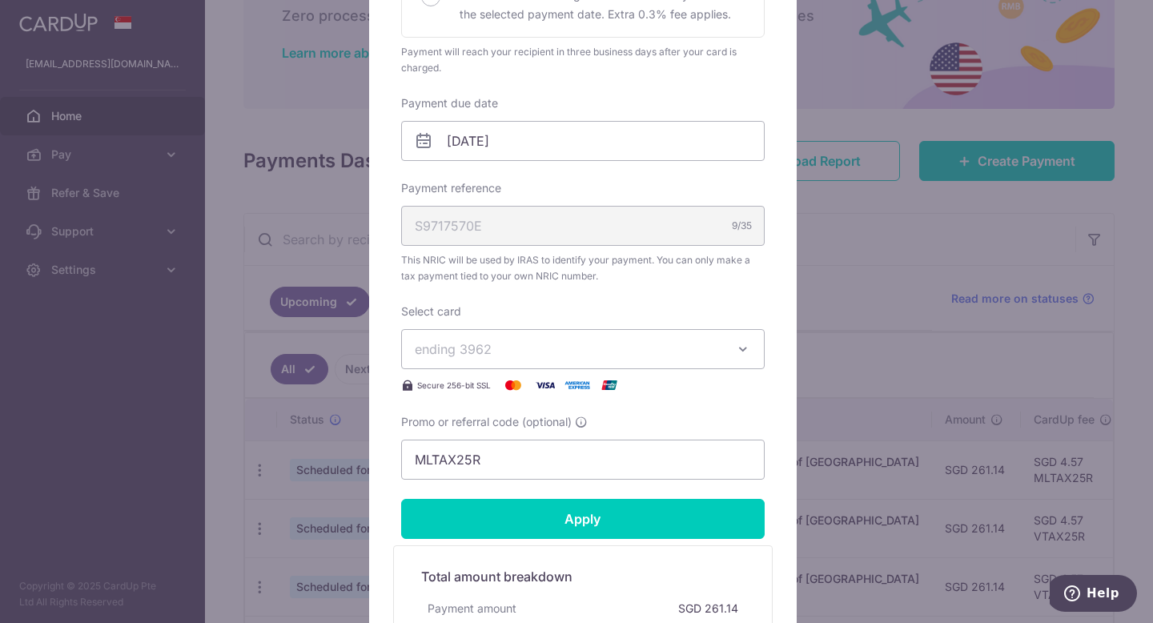
scroll to position [427, 0]
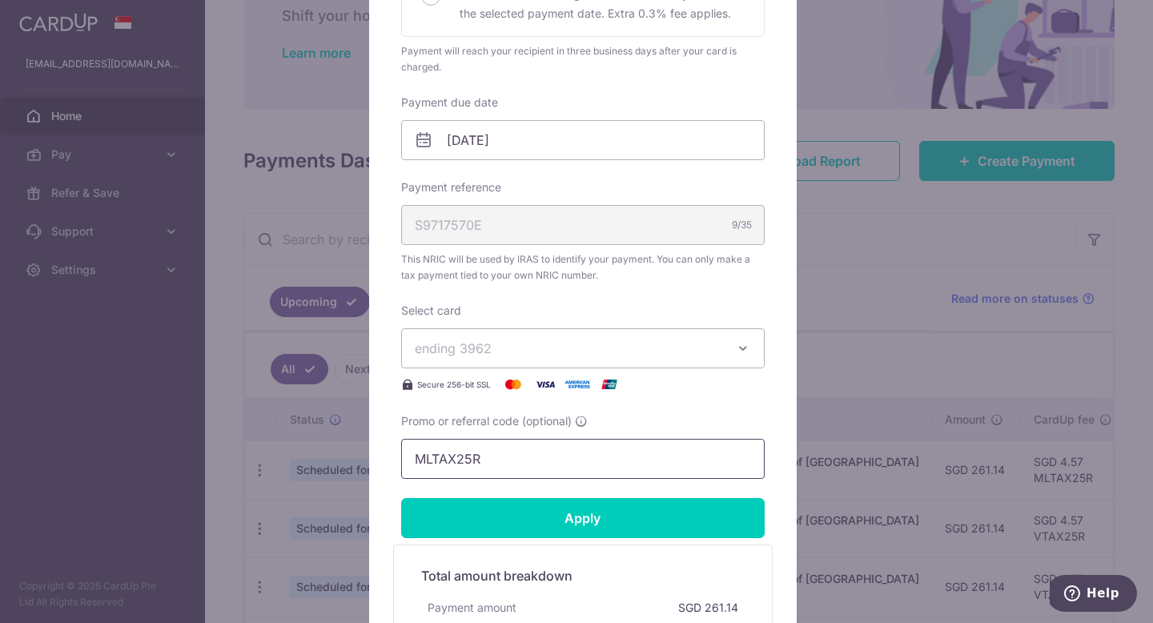
drag, startPoint x: 492, startPoint y: 463, endPoint x: 313, endPoint y: 465, distance: 178.6
click at [313, 465] on div "Edit payment By clicking apply, you will make changes to all payments to Inland…" at bounding box center [576, 311] width 1153 height 623
paste input "V"
type input "VTAX25R"
click at [533, 512] on input "Apply" at bounding box center [583, 518] width 364 height 40
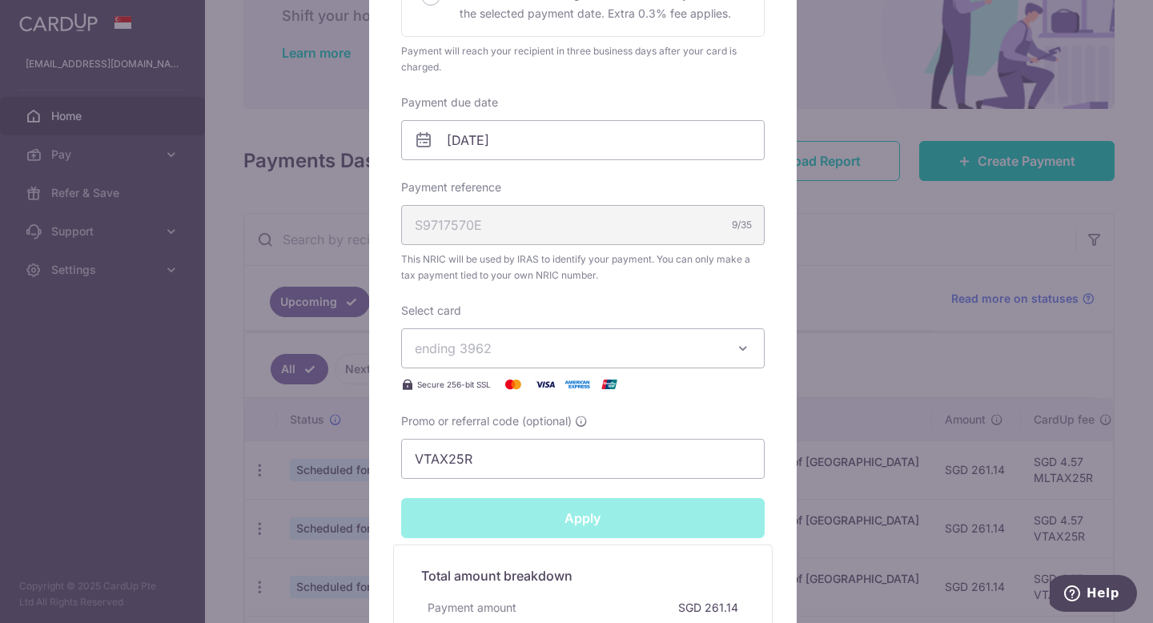
type input "Successfully Applied"
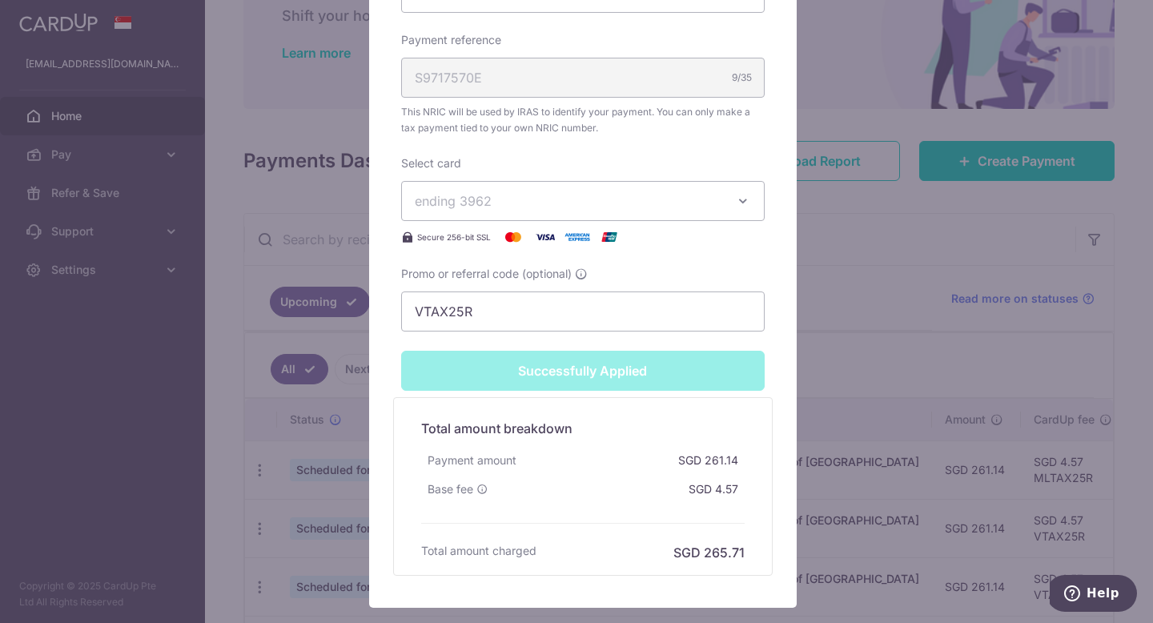
scroll to position [637, 0]
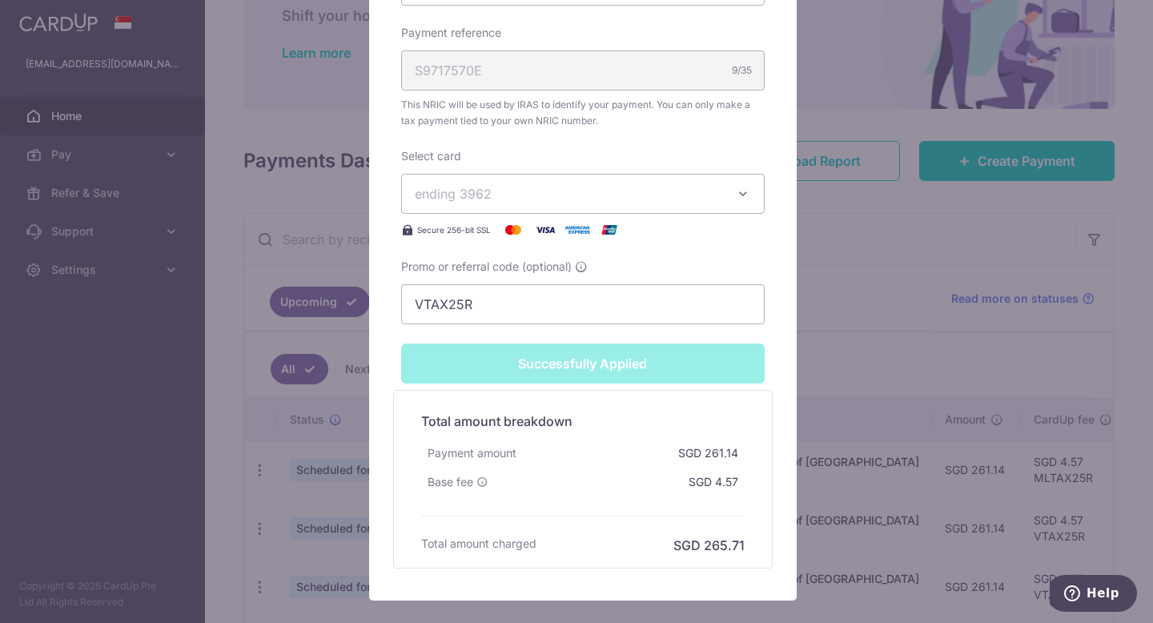
click at [981, 264] on div "Edit payment By clicking apply, you will make changes to all payments to Inland…" at bounding box center [576, 311] width 1153 height 623
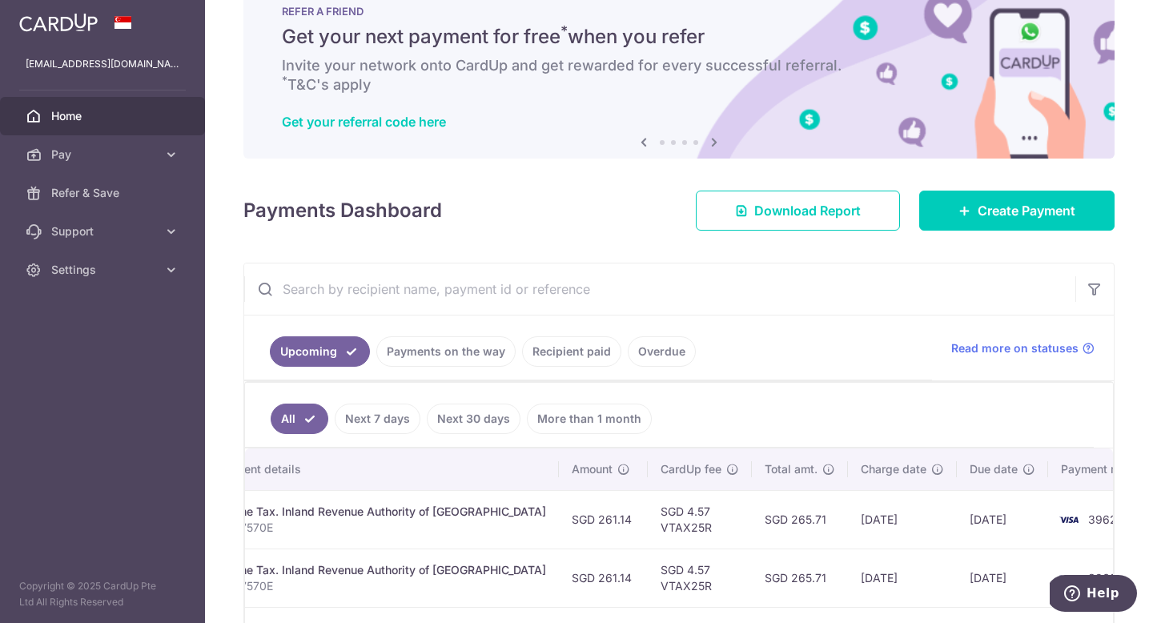
scroll to position [42, 0]
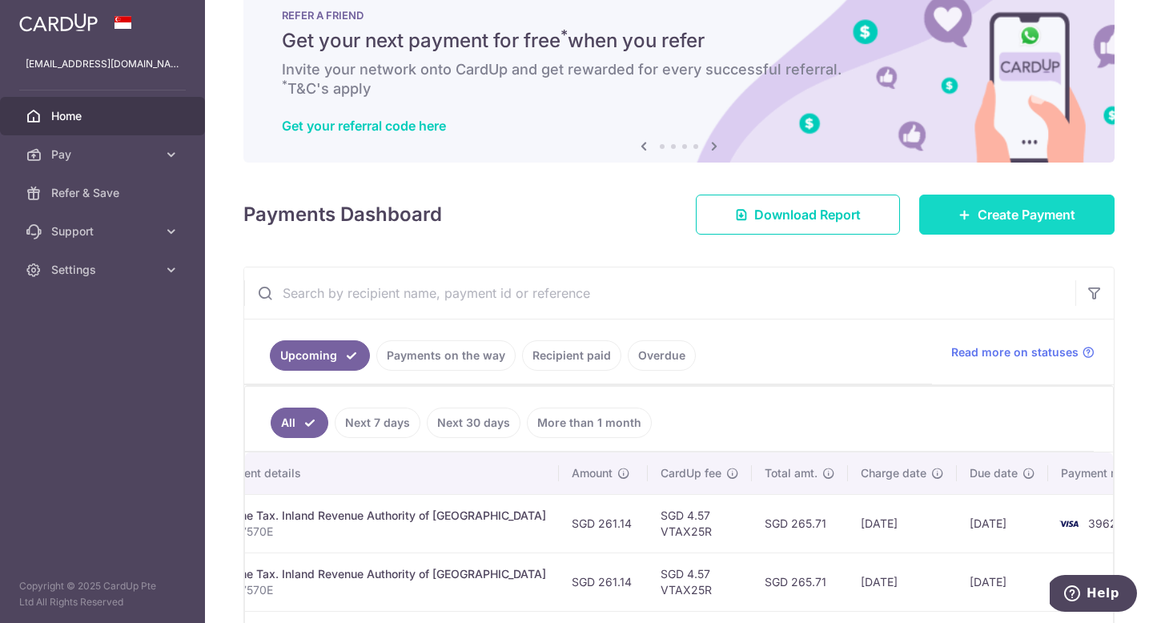
click at [1037, 211] on span "Create Payment" at bounding box center [1027, 214] width 98 height 19
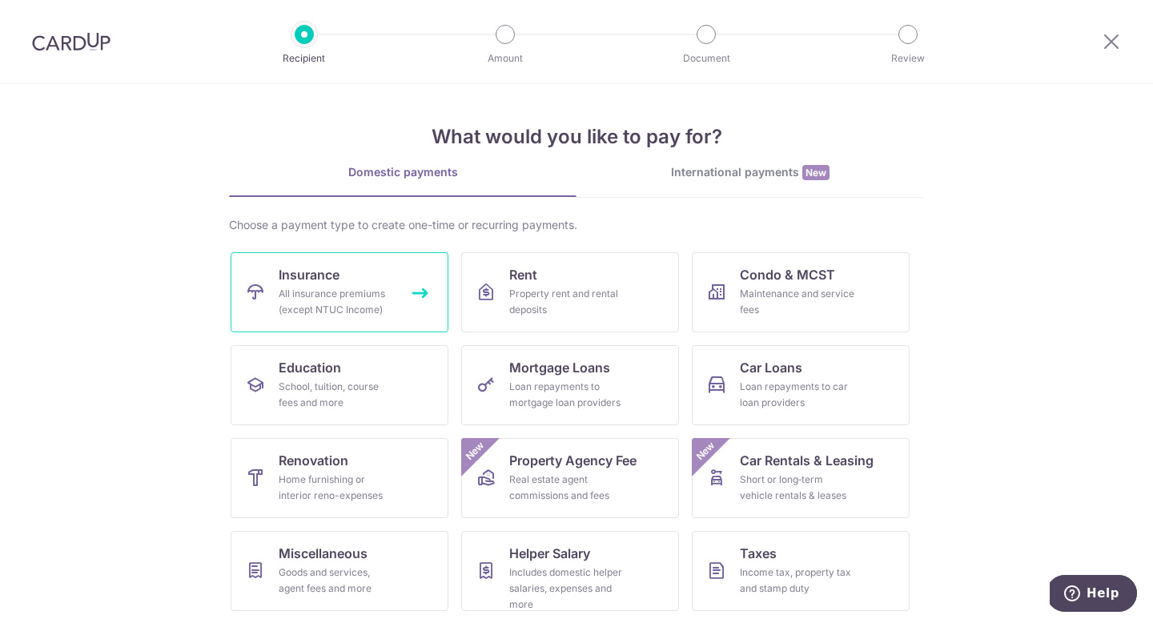
click at [308, 292] on div "All insurance premiums (except NTUC Income)" at bounding box center [336, 302] width 115 height 32
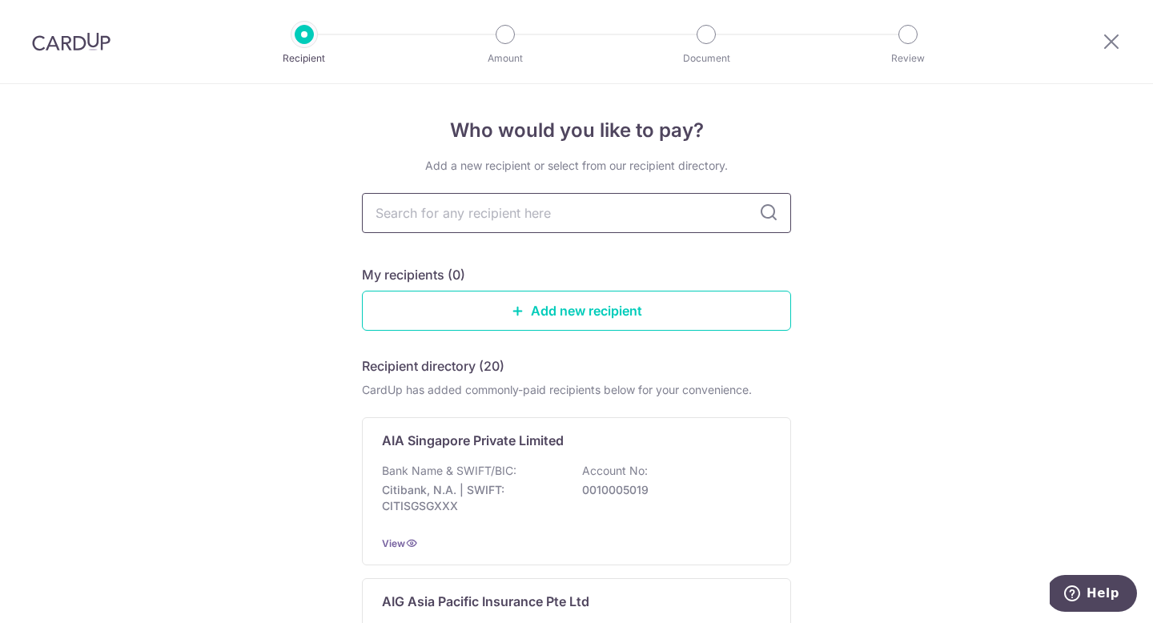
click at [636, 229] on input "text" at bounding box center [576, 213] width 429 height 40
type input "aia"
click at [765, 211] on icon at bounding box center [768, 212] width 19 height 19
click at [558, 219] on input "aia" at bounding box center [576, 213] width 429 height 40
drag, startPoint x: 558, startPoint y: 216, endPoint x: 328, endPoint y: 199, distance: 230.5
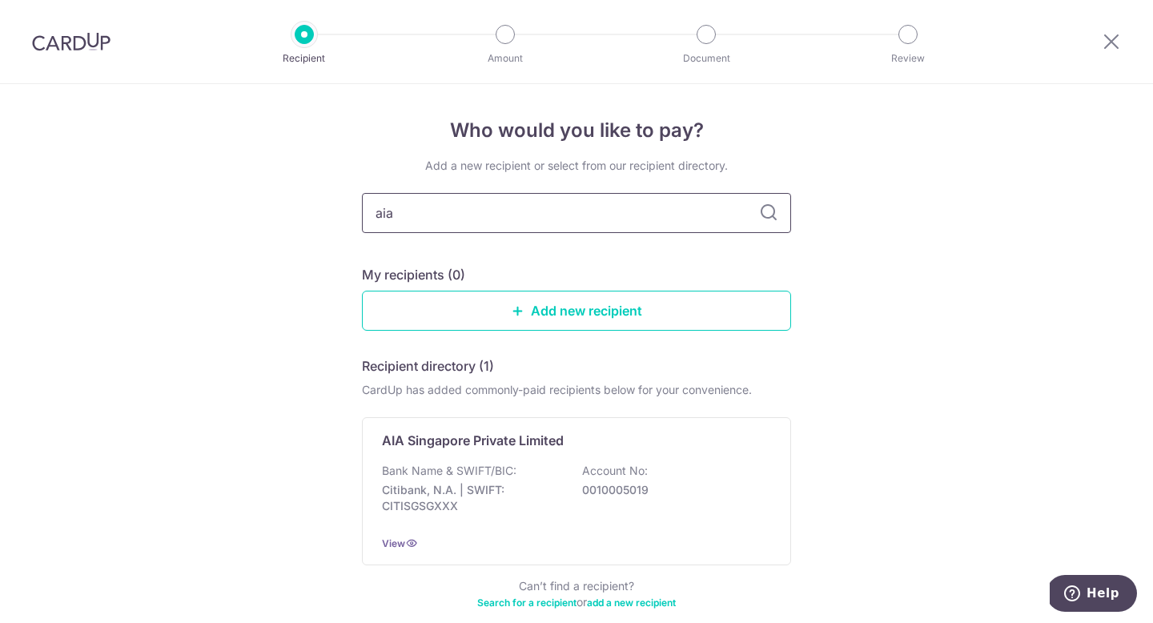
click at [328, 199] on div "Who would you like to pay? Add a new recipient or select from our recipient dir…" at bounding box center [576, 394] width 1153 height 621
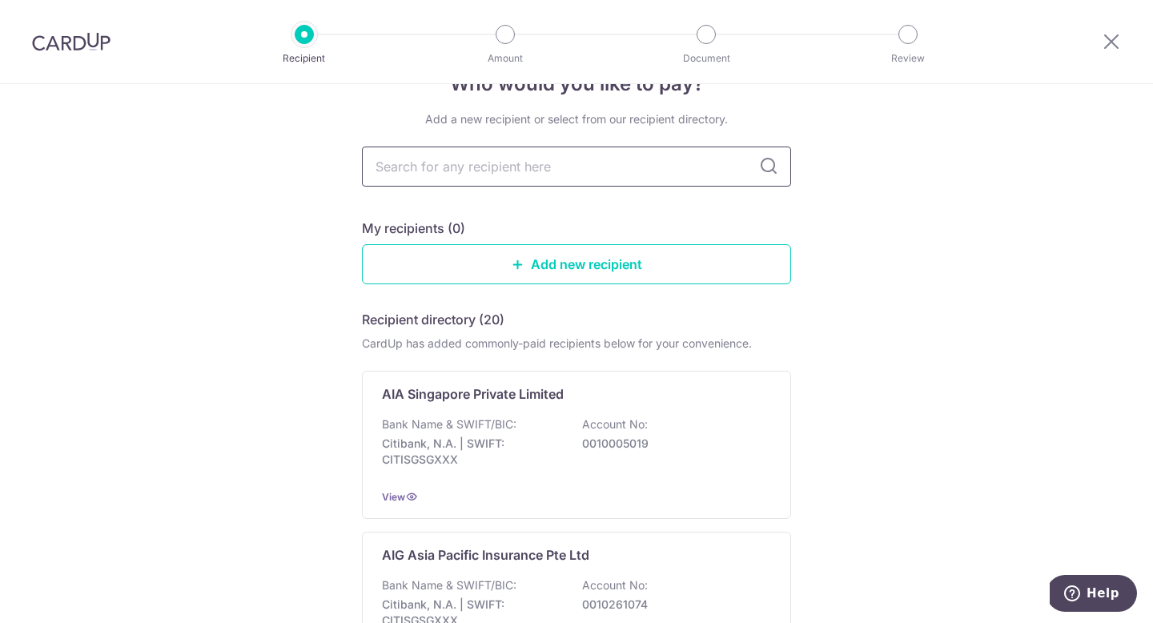
scroll to position [67, 0]
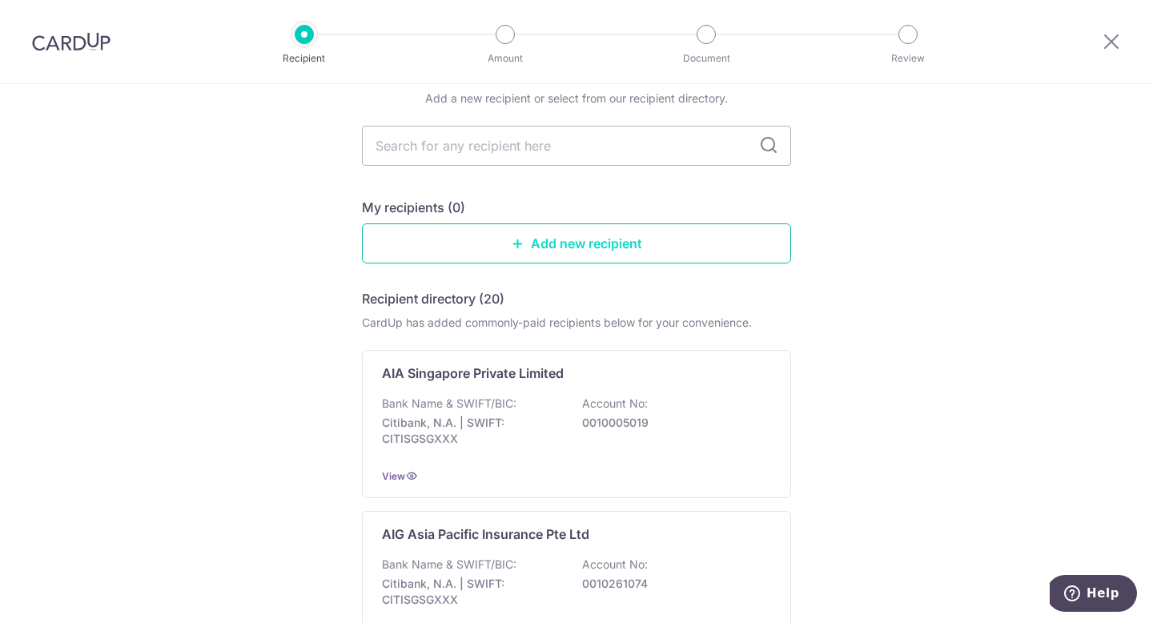
click at [539, 248] on link "Add new recipient" at bounding box center [576, 243] width 429 height 40
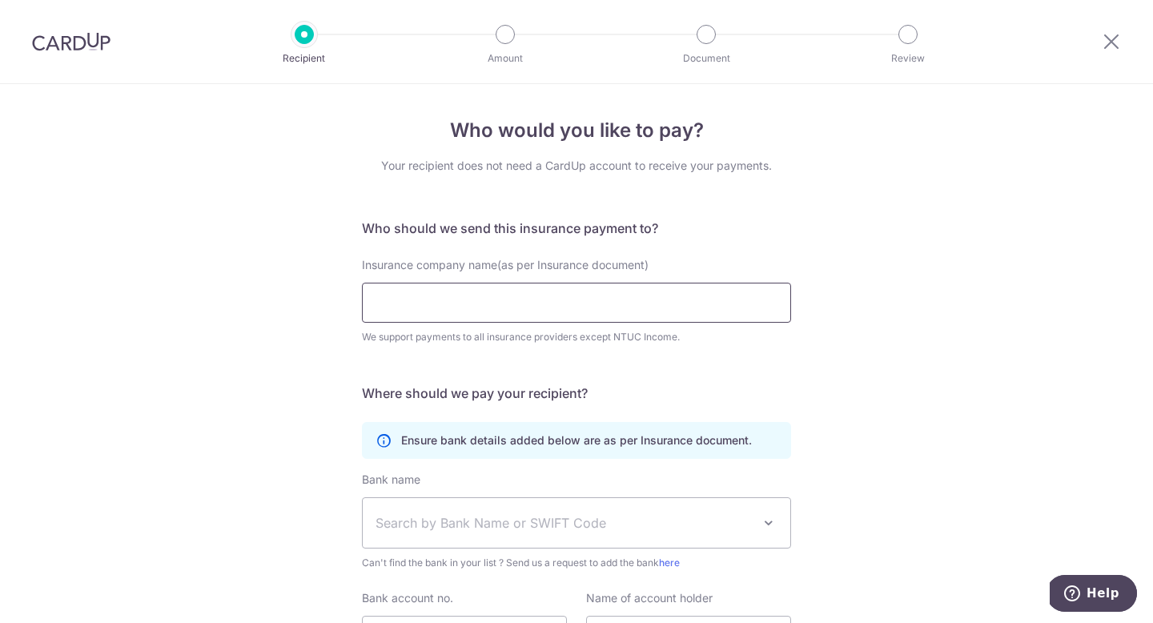
click at [518, 300] on input "Insurance company name(as per Insurance document)" at bounding box center [576, 303] width 429 height 40
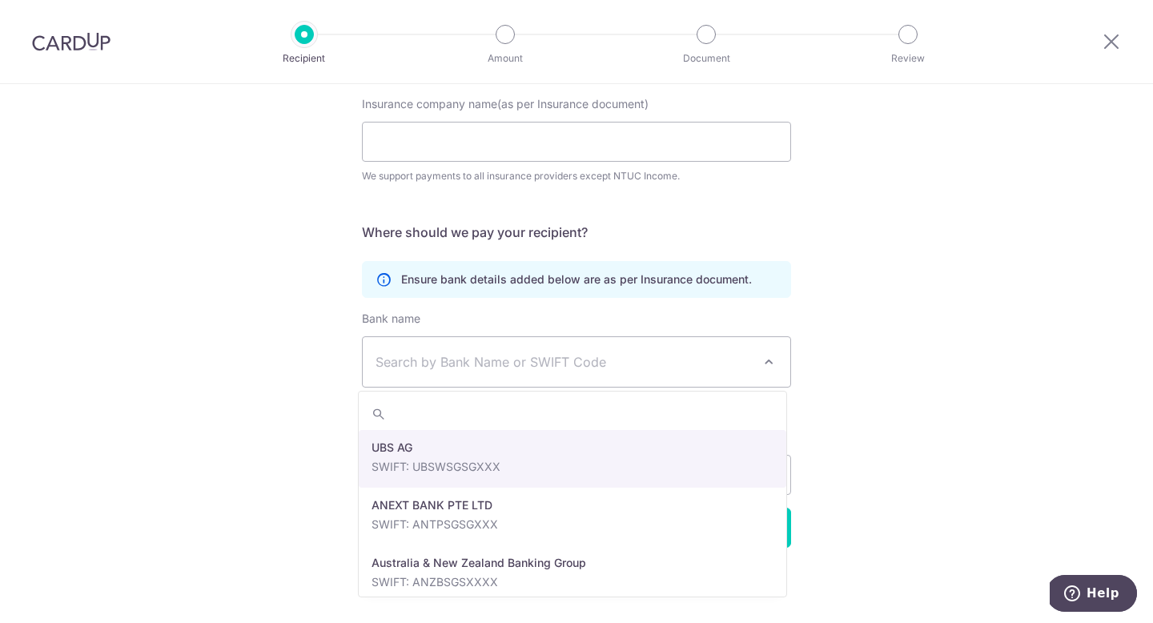
click at [766, 362] on span at bounding box center [768, 361] width 19 height 19
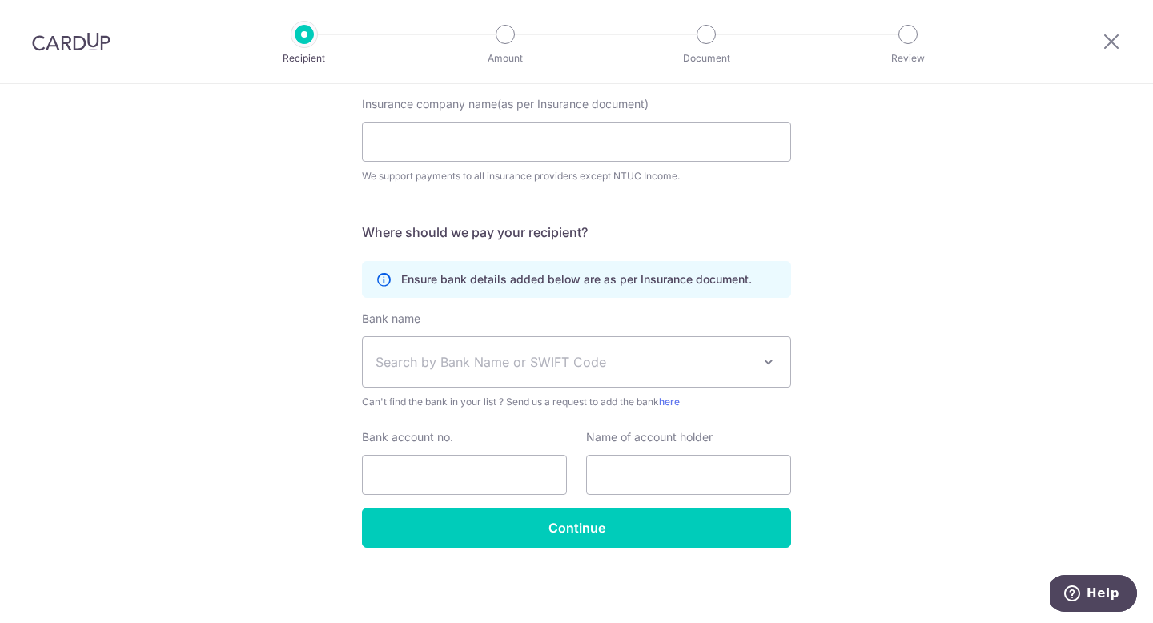
click at [840, 307] on div "Who would you like to pay? Your recipient does not need a CardUp account to rec…" at bounding box center [576, 273] width 1153 height 700
